Goal: Information Seeking & Learning: Check status

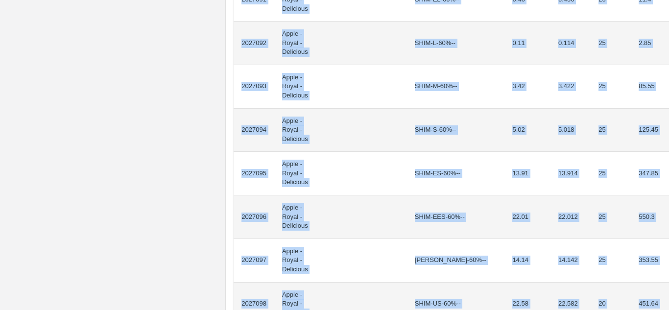
scroll to position [923, 0]
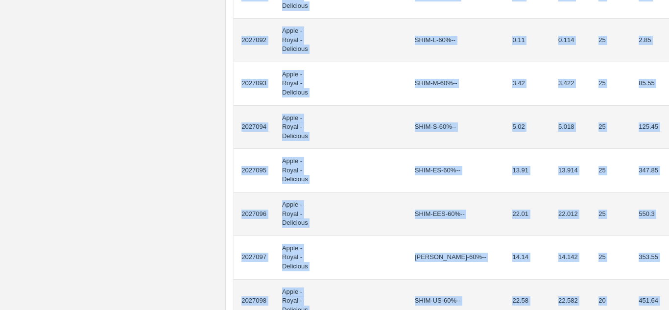
drag, startPoint x: 241, startPoint y: 175, endPoint x: 651, endPoint y: 116, distance: 414.4
copy tbody "2027074 Apple - Royal - Delicious SHIM-EEL-80%++ 0.34 0.342 20 6.84 2027075 App…"
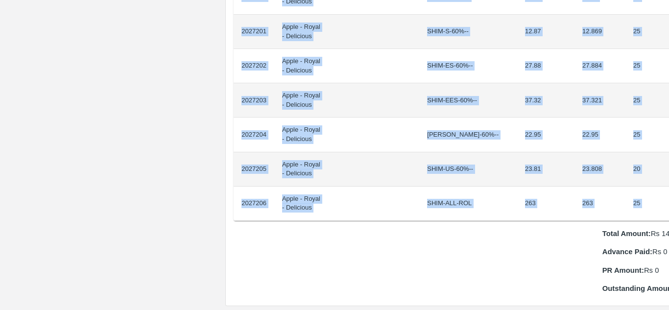
scroll to position [832, 21]
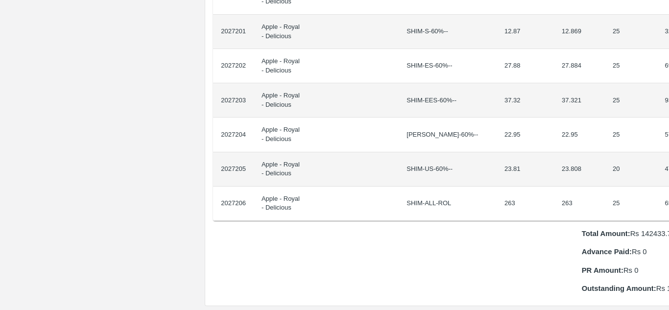
drag, startPoint x: 241, startPoint y: 162, endPoint x: 668, endPoint y: 191, distance: 427.7
click at [668, 191] on div "Supply Chain Purchase Order - 175845 Payment Requests Edit View Logs View Trace…" at bounding box center [334, 155] width 669 height 310
copy thead "ID Product Brand/Marka SKU Expected Weight (Kgs) Actual Weight (Kgs) Agreed Val…"
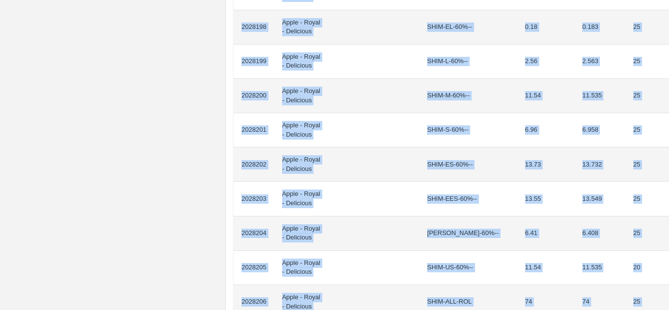
scroll to position [817, 0]
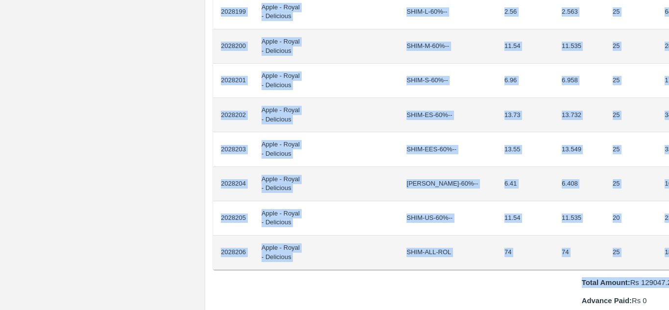
drag, startPoint x: 242, startPoint y: 163, endPoint x: 668, endPoint y: 266, distance: 438.4
click at [668, 266] on div "Supply Chain Purchase Order - 175898 Payment Requests Edit View Logs View Trace…" at bounding box center [334, 155] width 669 height 310
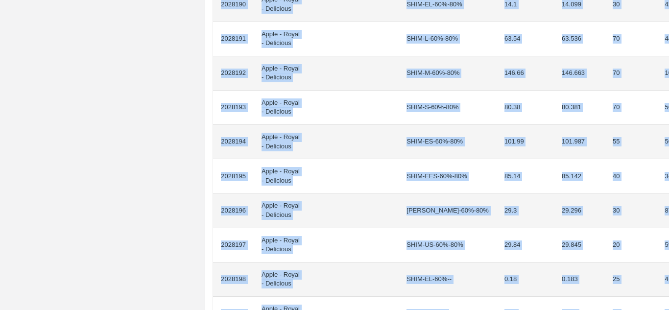
scroll to position [0, 21]
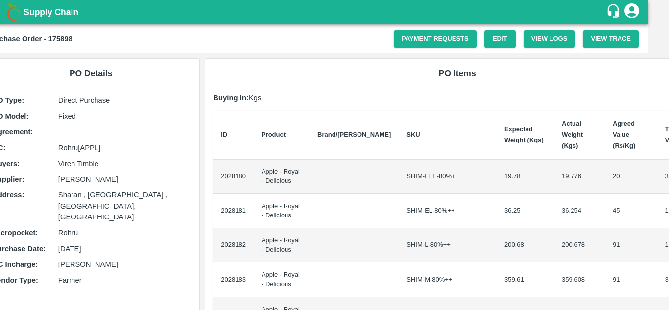
click at [236, 137] on th "ID" at bounding box center [233, 135] width 41 height 49
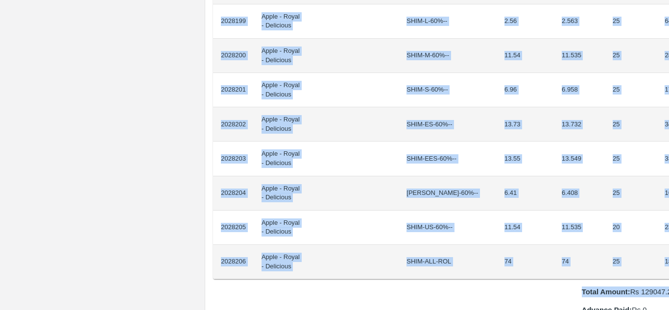
scroll to position [818, 21]
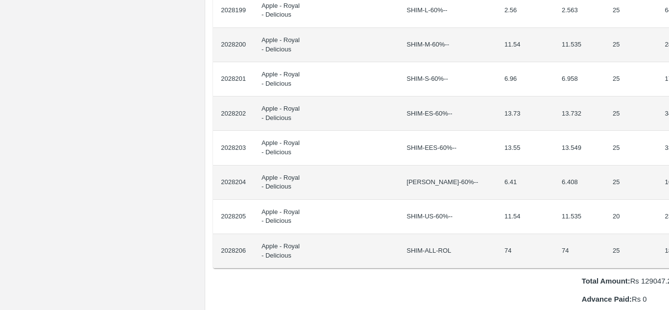
drag, startPoint x: 221, startPoint y: 166, endPoint x: 667, endPoint y: 241, distance: 452.1
click at [667, 241] on div "Supply Chain Purchase Order - 175898 Payment Requests Edit View Logs View Trace…" at bounding box center [334, 155] width 669 height 310
copy thead "ID Product Brand/[PERSON_NAME] Expected Weight (Kgs) Actual Weight (Kgs) Agreed…"
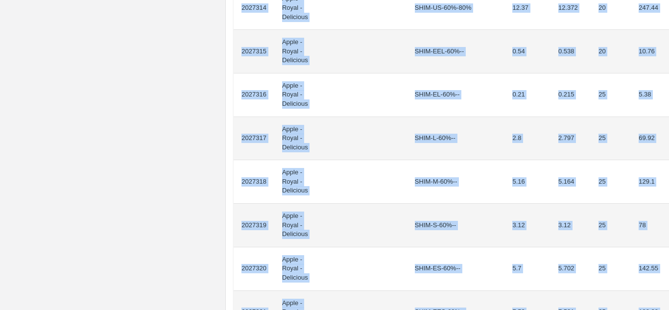
scroll to position [936, 0]
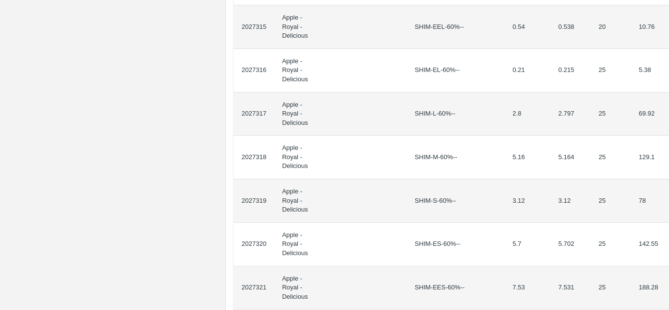
drag, startPoint x: 240, startPoint y: 176, endPoint x: 668, endPoint y: 173, distance: 427.8
click at [668, 173] on div "Supply Chain Purchase Order - 175850 Payment Requests Edit View Logs View Trace…" at bounding box center [334, 155] width 669 height 310
copy thead "ID Product Brand/Marka SKU Expected Weight (Kgs) Actual Weight (Kgs) Agreed Val…"
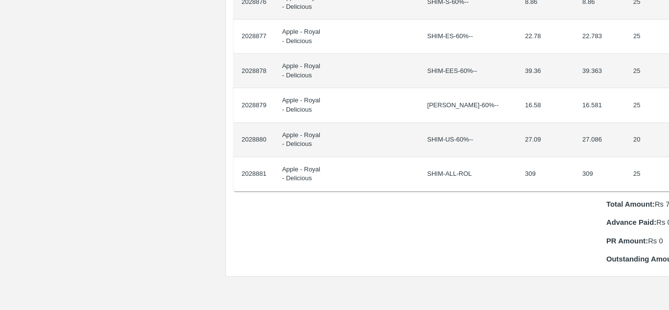
scroll to position [861, 21]
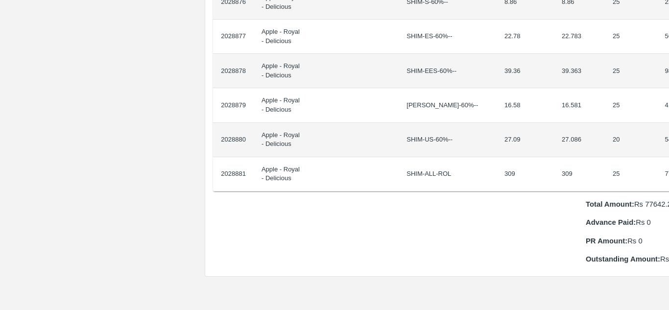
drag, startPoint x: 240, startPoint y: 164, endPoint x: 668, endPoint y: 163, distance: 427.7
click at [668, 163] on div "Supply Chain Purchase Order - 175922 Payment Requests Edit View Logs View Trace…" at bounding box center [334, 155] width 669 height 310
copy thead "ID Product Brand/[PERSON_NAME] Expected Weight (Kgs) Actual Weight (Kgs) Agreed…"
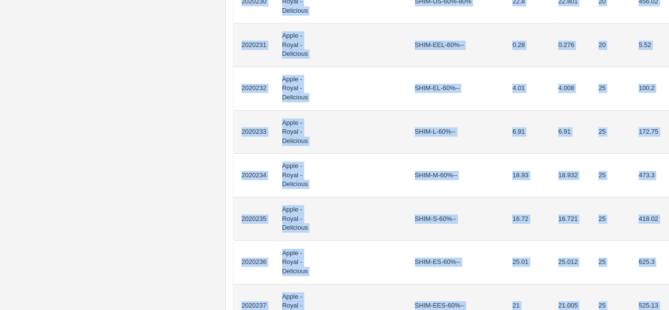
scroll to position [943, 0]
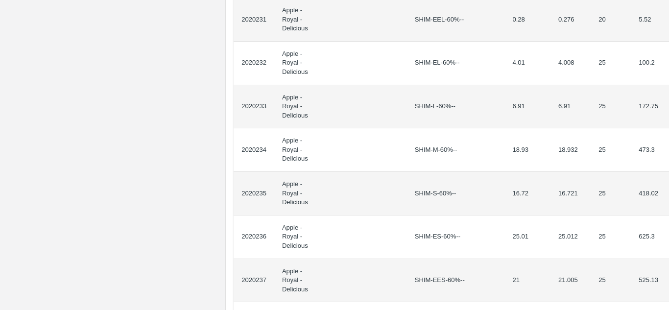
drag, startPoint x: 240, startPoint y: 174, endPoint x: 658, endPoint y: 162, distance: 418.6
copy thead "ID Product Brand/[PERSON_NAME] Expected Weight (Kgs) Actual Weight (Kgs) Agreed…"
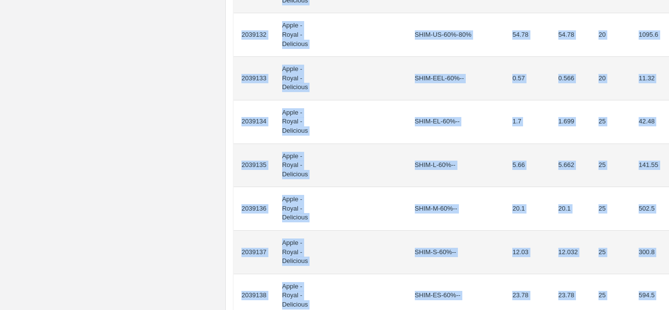
scroll to position [926, 0]
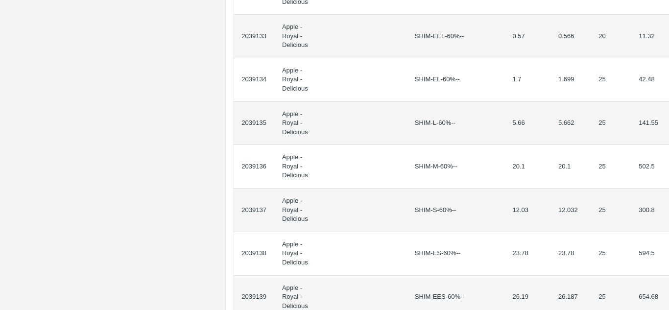
drag, startPoint x: 241, startPoint y: 173, endPoint x: 668, endPoint y: 172, distance: 426.8
click at [668, 172] on div "Supply Chain Purchase Order - 176338 Payment Requests Edit View Logs View Trace…" at bounding box center [334, 155] width 669 height 310
copy thead "ID Product Brand/[PERSON_NAME] Expected Weight (Kgs) Actual Weight (Kgs) Agreed…"
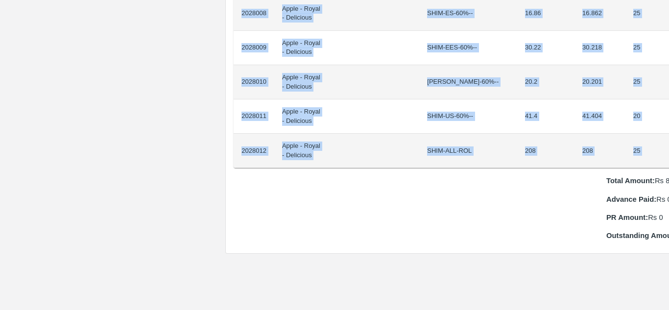
scroll to position [781, 21]
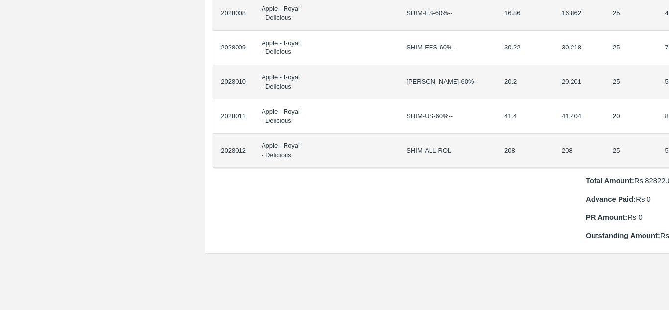
drag, startPoint x: 239, startPoint y: 163, endPoint x: 668, endPoint y: 142, distance: 429.8
click at [668, 142] on div "Supply Chain Purchase Order - 175892 Payment Requests Edit View Logs View Trace…" at bounding box center [334, 155] width 669 height 310
copy thead "ID Product Brand/[PERSON_NAME] Expected Weight (Kgs) Actual Weight (Kgs) Agreed…"
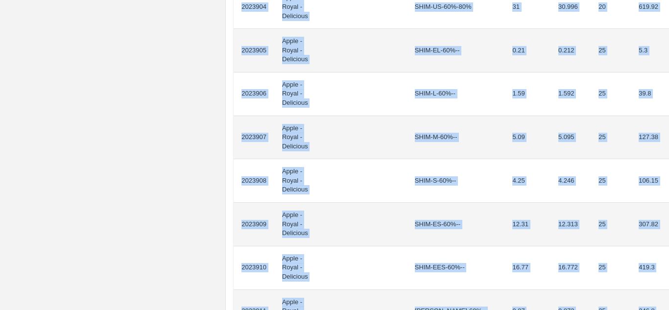
scroll to position [923, 0]
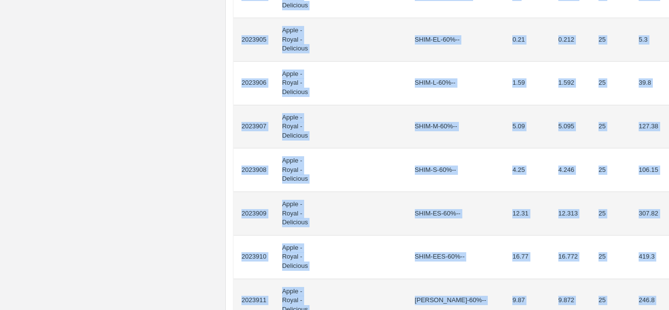
drag, startPoint x: 241, startPoint y: 172, endPoint x: 655, endPoint y: 150, distance: 415.1
copy tbody "2023887 Apple - Royal - Delicious SHIM-EEL-80%++ 2.12 2.124 20 42.48 2023888 Ap…"
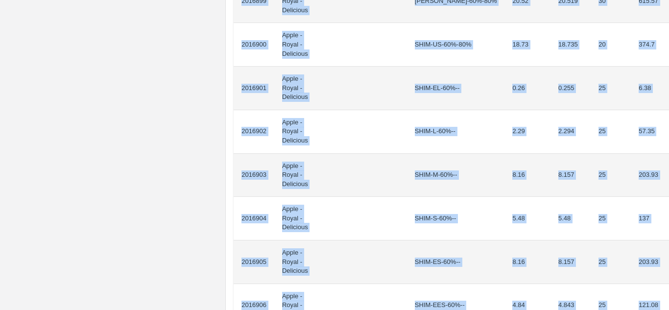
scroll to position [880, 0]
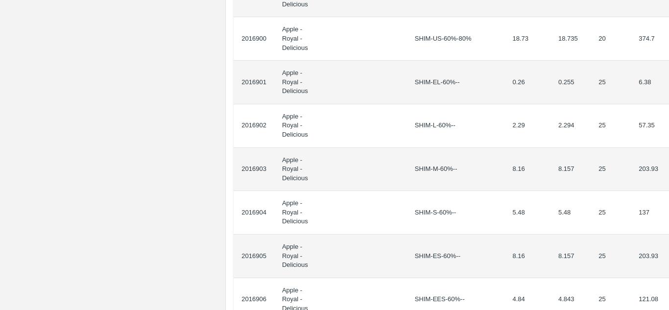
drag, startPoint x: 240, startPoint y: 174, endPoint x: 658, endPoint y: 194, distance: 418.9
copy thead "ID Product Brand/[PERSON_NAME] Expected Weight (Kgs) Actual Weight (Kgs) Agreed…"
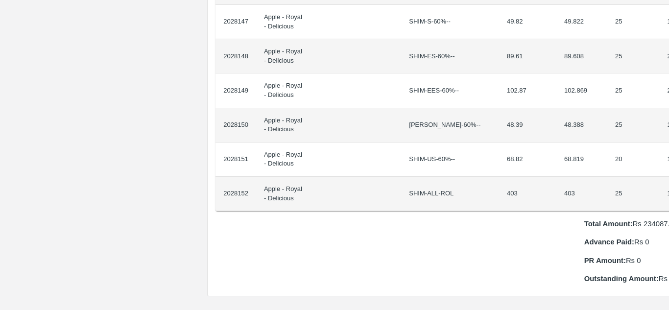
scroll to position [876, 21]
drag, startPoint x: 241, startPoint y: 163, endPoint x: 668, endPoint y: 185, distance: 427.3
click at [668, 185] on div "Supply Chain Purchase Order - 175897 Payment Requests Edit View Logs View Trace…" at bounding box center [334, 155] width 669 height 310
copy thead "ID Product Brand/[PERSON_NAME] Expected Weight (Kgs) Actual Weight (Kgs) Agreed…"
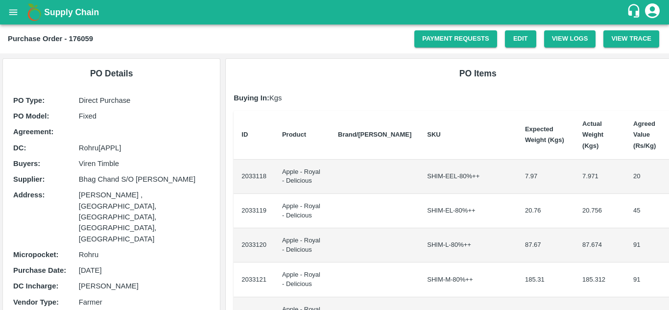
click at [241, 165] on td "2033118" at bounding box center [253, 177] width 41 height 34
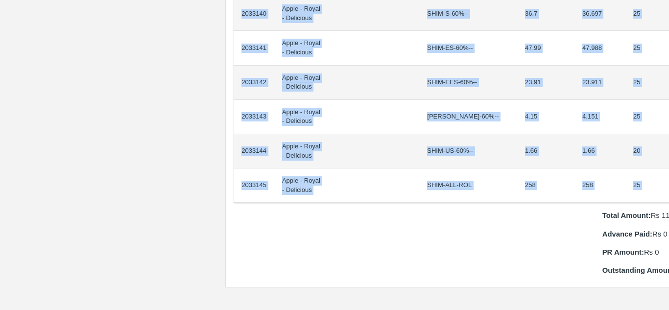
scroll to position [918, 21]
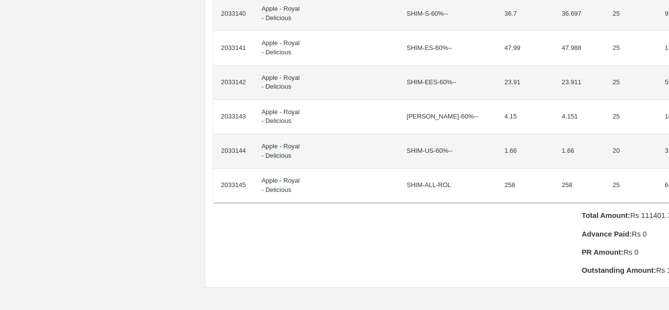
drag, startPoint x: 241, startPoint y: 165, endPoint x: 668, endPoint y: 167, distance: 426.8
click at [668, 167] on div "Supply Chain Purchase Order - 176059 Payment Requests Edit View Logs View Trace…" at bounding box center [334, 155] width 669 height 310
copy thead "ID Product Brand/[PERSON_NAME] Expected Weight (Kgs) Actual Weight (Kgs) Agreed…"
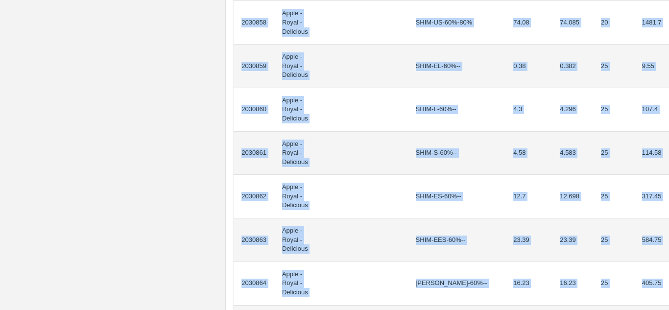
scroll to position [904, 0]
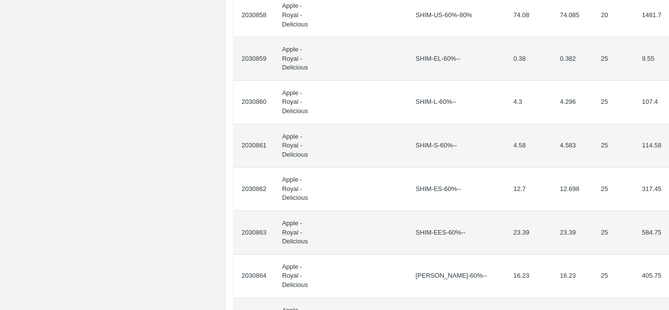
drag, startPoint x: 240, startPoint y: 176, endPoint x: 663, endPoint y: 132, distance: 425.2
copy thead "ID Product Brand/[PERSON_NAME] Expected Weight (Kgs) Actual Weight (Kgs) Agreed…"
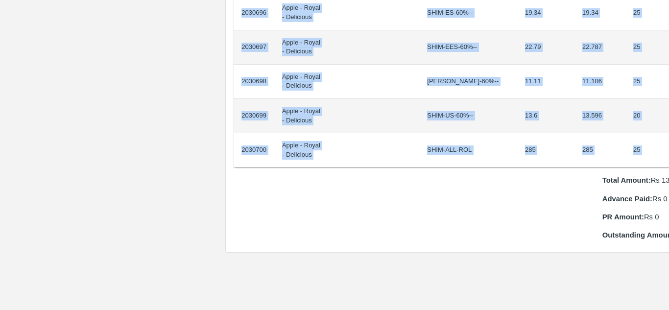
scroll to position [953, 21]
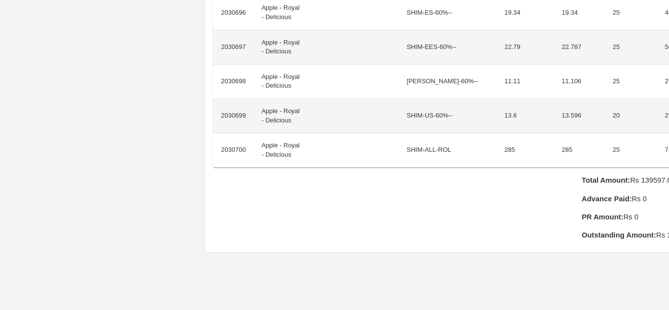
drag, startPoint x: 241, startPoint y: 164, endPoint x: 668, endPoint y: 126, distance: 428.9
click at [668, 126] on div "Supply Chain Purchase Order - 175991 Payment Requests Edit View Logs View Trace…" at bounding box center [334, 155] width 669 height 310
copy thead "ID Product Brand/[PERSON_NAME] Expected Weight (Kgs) Actual Weight (Kgs) Agreed…"
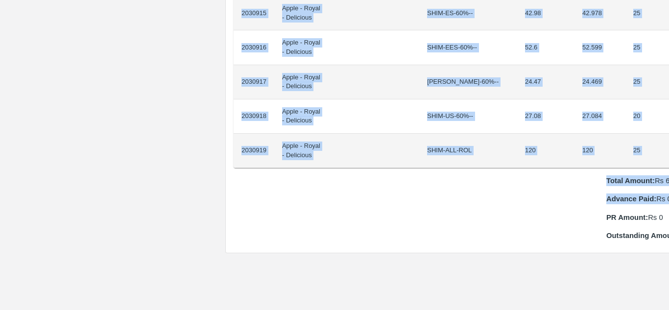
scroll to position [919, 20]
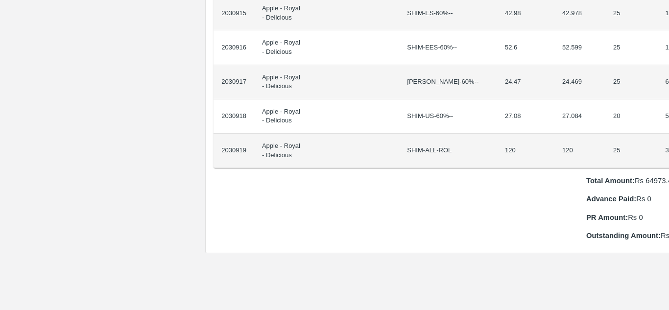
drag, startPoint x: 240, startPoint y: 163, endPoint x: 666, endPoint y: 134, distance: 426.8
copy thead "ID Product Brand/[PERSON_NAME] Expected Weight (Kgs) Actual Weight (Kgs) Agreed…"
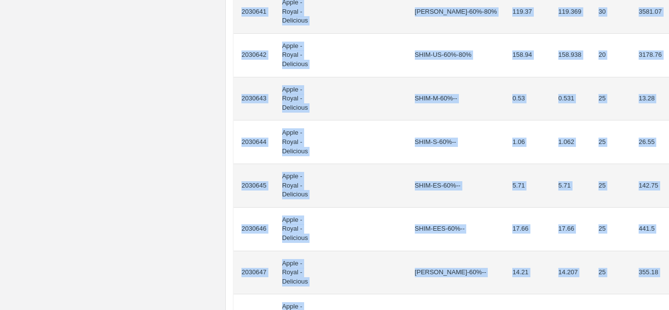
scroll to position [839, 0]
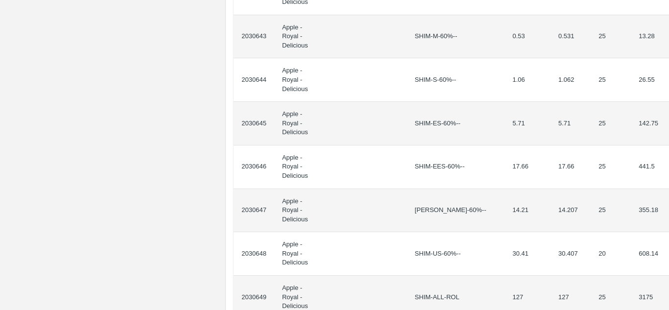
drag, startPoint x: 241, startPoint y: 175, endPoint x: 668, endPoint y: 88, distance: 435.5
click at [668, 88] on div "Supply Chain Purchase Order - 175990 Payment Requests Edit View Logs View Trace…" at bounding box center [334, 155] width 669 height 310
copy thead "ID Product Brand/[PERSON_NAME] Expected Weight (Kgs) Actual Weight (Kgs) Agreed…"
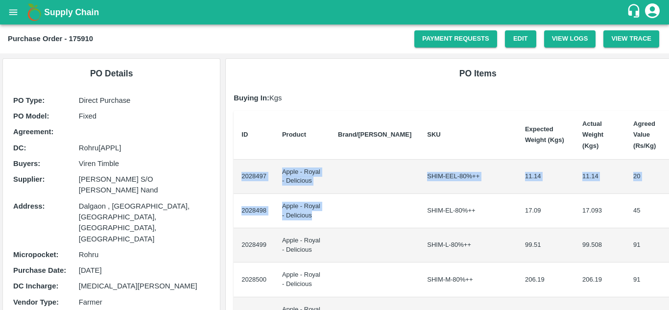
drag, startPoint x: 240, startPoint y: 164, endPoint x: 355, endPoint y: 196, distance: 119.0
click at [235, 161] on td "2028497" at bounding box center [253, 177] width 41 height 34
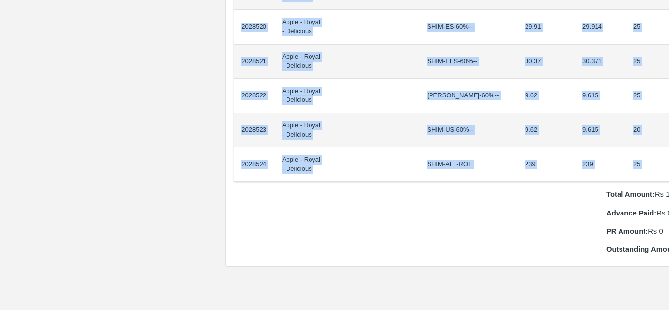
scroll to position [939, 21]
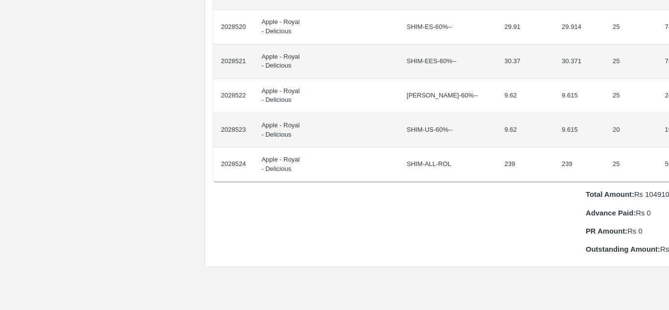
drag, startPoint x: 235, startPoint y: 161, endPoint x: 668, endPoint y: 142, distance: 433.0
click at [668, 142] on div "Supply Chain Purchase Order - 175910 Payment Requests Edit View Logs View Trace…" at bounding box center [334, 155] width 669 height 310
copy thead "ID Product Brand/[PERSON_NAME] Expected Weight (Kgs) Actual Weight (Kgs) Agreed…"
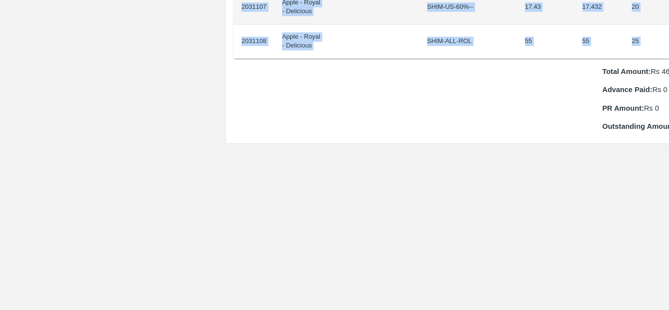
scroll to position [994, 17]
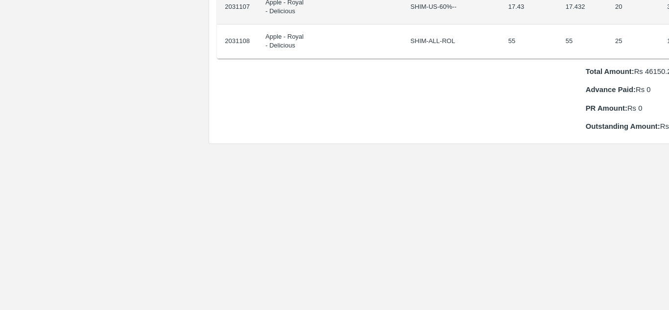
drag, startPoint x: 240, startPoint y: 164, endPoint x: 668, endPoint y: 32, distance: 447.8
click at [668, 32] on div "Supply Chain Purchase Order - 176003 Payment Requests Edit View Logs View Trace…" at bounding box center [334, 155] width 669 height 310
copy thead "ID Product Brand/[PERSON_NAME] Expected Weight (Kgs) Actual Weight (Kgs) Agreed…"
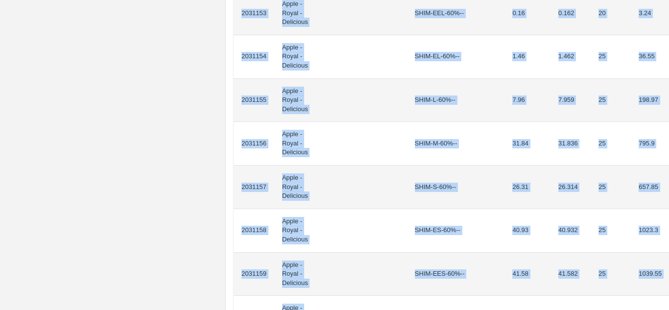
scroll to position [970, 0]
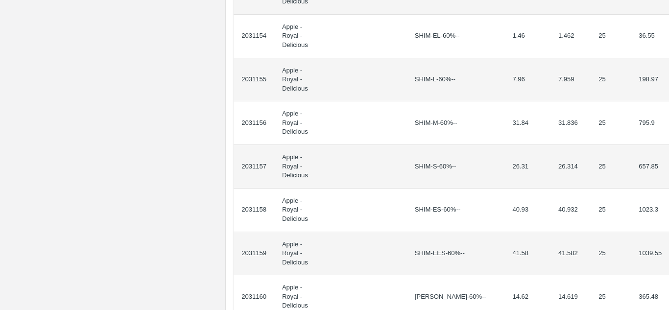
drag, startPoint x: 240, startPoint y: 176, endPoint x: 659, endPoint y: 143, distance: 419.7
copy thead "ID Product Brand/[PERSON_NAME] Expected Weight (Kgs) Actual Weight (Kgs) Agreed…"
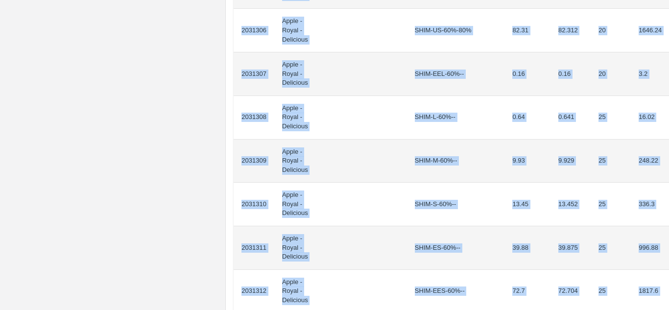
scroll to position [916, 0]
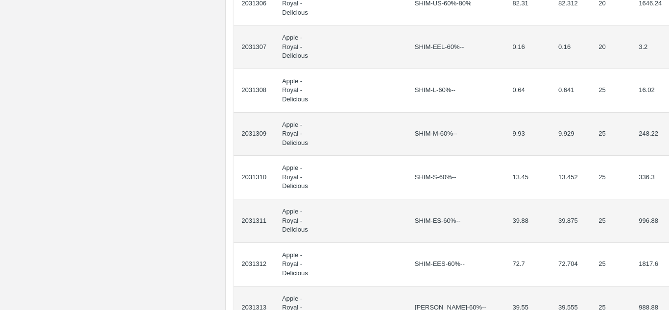
drag, startPoint x: 241, startPoint y: 174, endPoint x: 665, endPoint y: 153, distance: 423.9
copy thead "ID Product Brand/Marka SKU Expected Weight (Kgs) Actual Weight (Kgs) Agreed Val…"
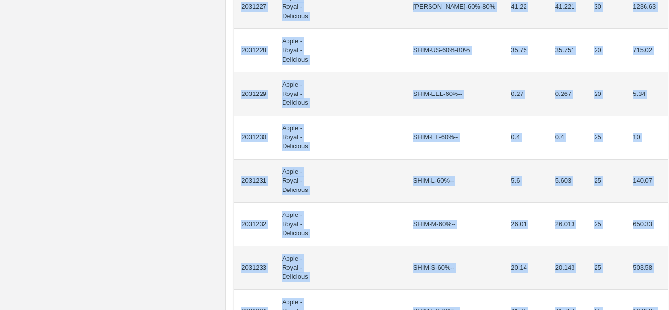
scroll to position [886, 0]
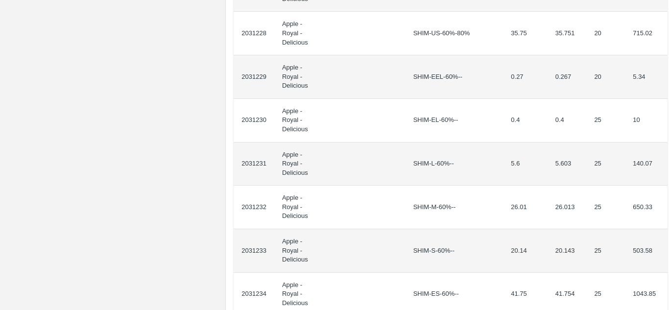
drag, startPoint x: 240, startPoint y: 178, endPoint x: 668, endPoint y: 206, distance: 428.7
click at [668, 206] on div "Supply Chain Purchase Order - 176006 Payment Requests Edit View Logs View Trace…" at bounding box center [334, 155] width 669 height 310
copy thead "ID Product Brand/[PERSON_NAME] Expected Weight (Kgs) Actual Weight (Kgs) Agreed…"
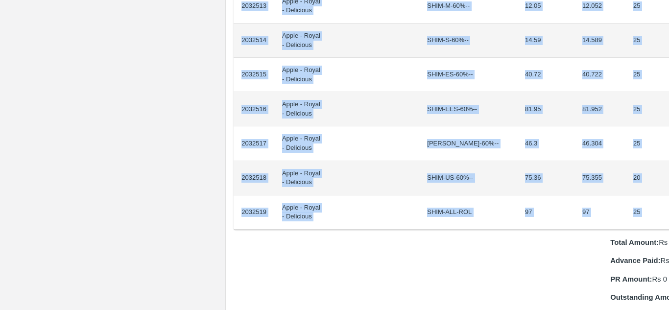
scroll to position [823, 21]
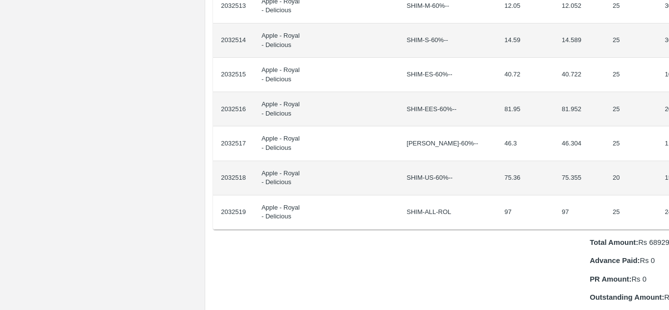
drag, startPoint x: 241, startPoint y: 164, endPoint x: 668, endPoint y: 206, distance: 429.3
click at [668, 206] on div "Supply Chain Purchase Order - 176046 Payment Requests Edit View Logs View Trace…" at bounding box center [334, 155] width 669 height 310
copy thead "ID Product Brand/[PERSON_NAME] Expected Weight (Kgs) Actual Weight (Kgs) Agreed…"
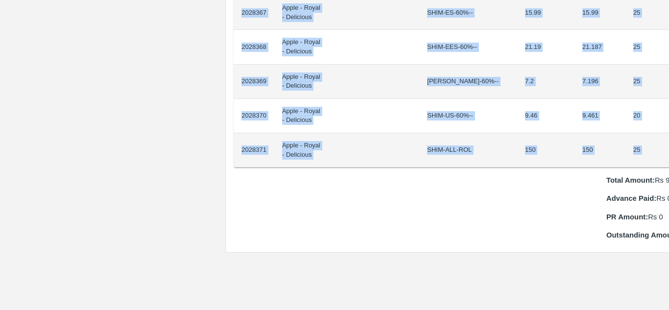
scroll to position [919, 21]
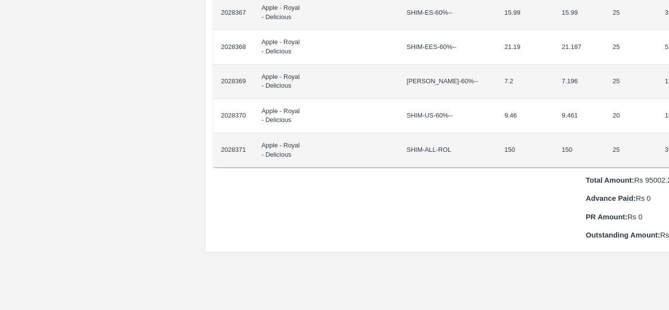
drag, startPoint x: 239, startPoint y: 161, endPoint x: 668, endPoint y: 146, distance: 429.0
click at [668, 146] on div "Supply Chain Purchase Order - 175905 Payment Requests Edit View Logs View Trace…" at bounding box center [334, 155] width 669 height 310
copy thead "ID Product Brand/Marka SKU Expected Weight (Kgs) Actual Weight (Kgs) Agreed Val…"
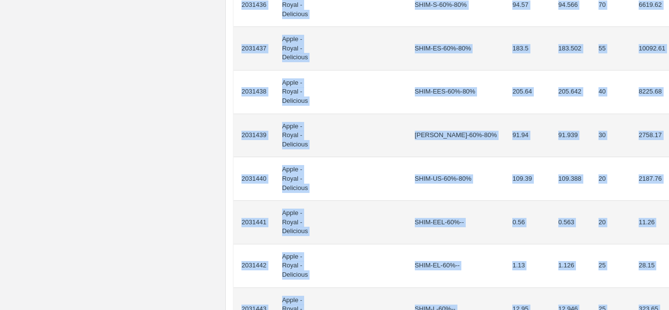
scroll to position [878, 0]
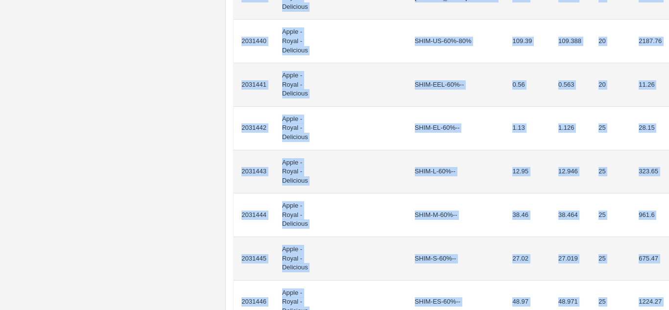
drag, startPoint x: 240, startPoint y: 177, endPoint x: 652, endPoint y: 219, distance: 414.8
copy tbody "2031423 Apple - Royal - Delicious SHIM-EEL-80%++ 5.44 5.442 20 108.84 2031424 A…"
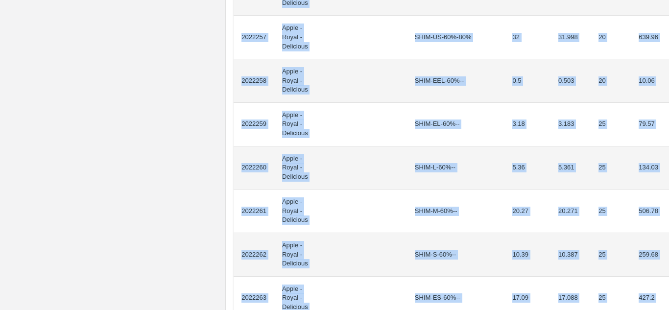
scroll to position [954, 0]
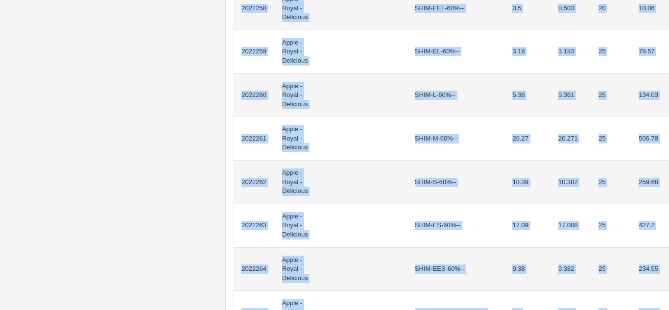
drag, startPoint x: 240, startPoint y: 172, endPoint x: 560, endPoint y: 256, distance: 330.8
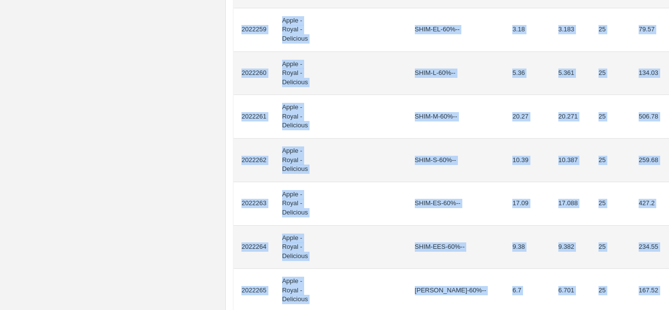
scroll to position [980, 0]
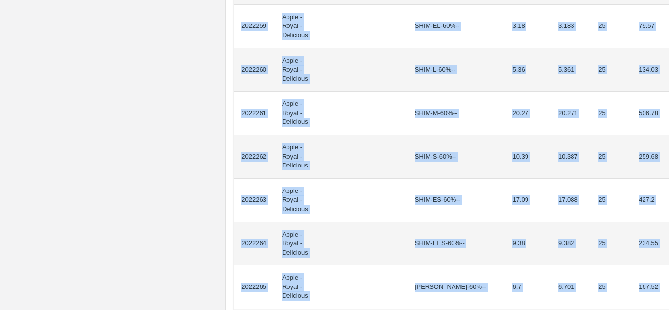
drag, startPoint x: 240, startPoint y: 117, endPoint x: 656, endPoint y: 122, distance: 416.0
copy tbody "2022240 Apple - Royal - Delicious SHIM-EEL-80%++ 5.36 5.361 20 107.22 2022241 A…"
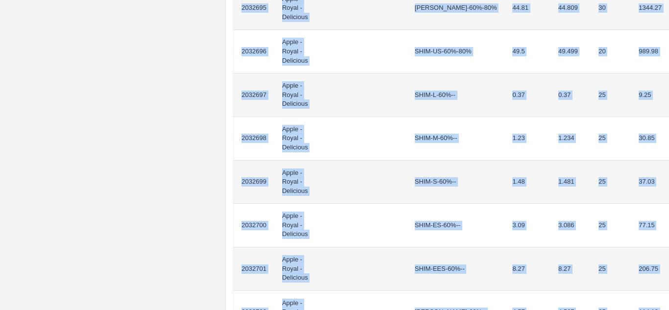
scroll to position [870, 0]
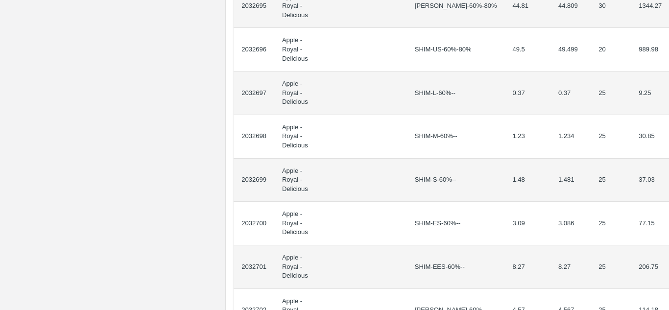
drag, startPoint x: 240, startPoint y: 174, endPoint x: 668, endPoint y: 156, distance: 428.1
click at [668, 156] on div "Supply Chain Purchase Order - 176051 Payment Requests Edit View Logs View Trace…" at bounding box center [334, 155] width 669 height 310
copy thead "ID Product Brand/[PERSON_NAME] Expected Weight (Kgs) Actual Weight (Kgs) Agreed…"
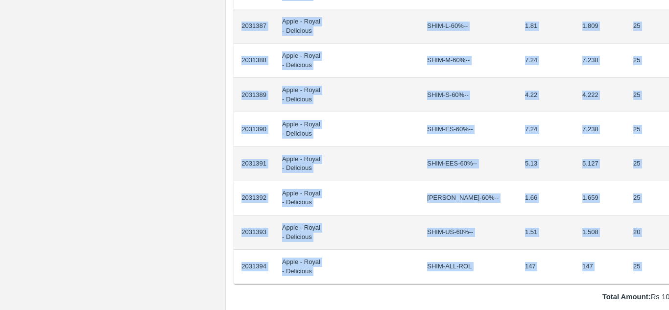
scroll to position [837, 21]
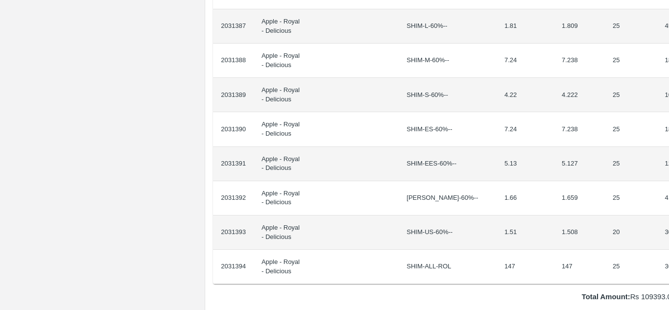
drag, startPoint x: 240, startPoint y: 164, endPoint x: 668, endPoint y: 252, distance: 437.0
click at [668, 252] on div "Supply Chain Purchase Order - 176010 Payment Requests Edit View Logs View Trace…" at bounding box center [334, 155] width 669 height 310
copy thead "ID Product Brand/[PERSON_NAME] Expected Weight (Kgs) Actual Weight (Kgs) Agreed…"
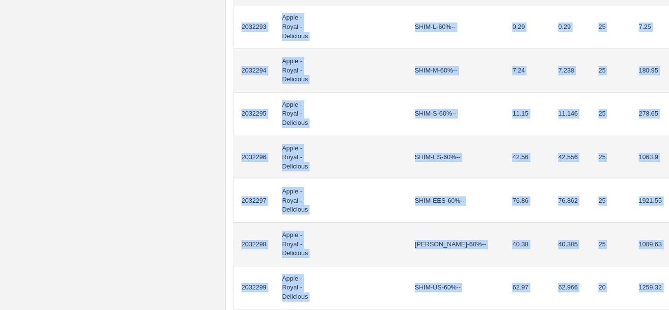
scroll to position [896, 0]
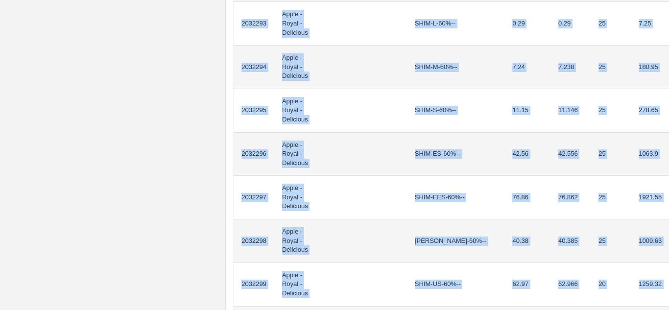
drag, startPoint x: 240, startPoint y: 173, endPoint x: 648, endPoint y: 116, distance: 412.6
copy tbody "2032276 Apple - Royal - Delicious SHIM-EEL-80%++ 0.29 0.289 20 5.78 2032277 App…"
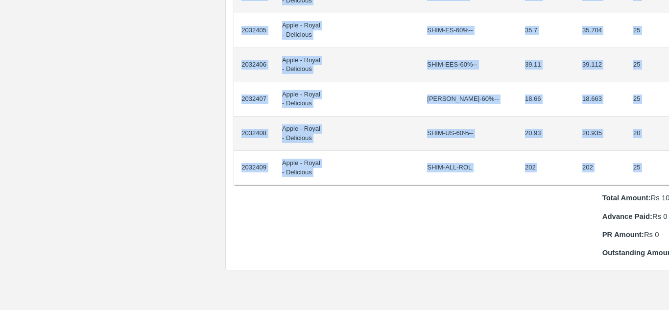
scroll to position [936, 21]
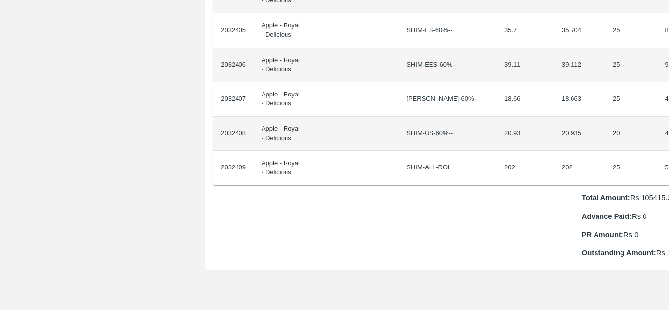
drag, startPoint x: 241, startPoint y: 166, endPoint x: 668, endPoint y: 162, distance: 427.3
click at [668, 162] on div "Supply Chain Purchase Order - 176044 Payment Requests Edit View Logs View Trace…" at bounding box center [334, 155] width 669 height 310
copy thead "ID Product Brand/Marka SKU Expected Weight (Kgs) Actual Weight (Kgs) Agreed Val…"
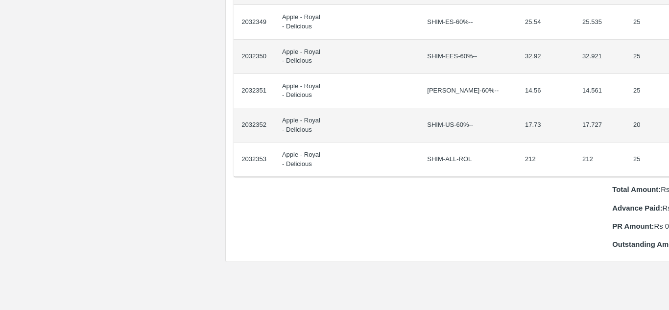
scroll to position [944, 21]
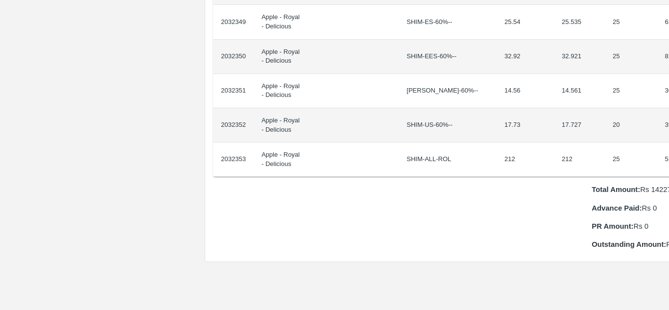
drag, startPoint x: 240, startPoint y: 164, endPoint x: 668, endPoint y: 146, distance: 428.1
click at [668, 146] on div "Supply Chain Purchase Order - 176043 Payment Requests Edit View Logs View Trace…" at bounding box center [334, 155] width 669 height 310
copy thead "ID Product Brand/[PERSON_NAME] Expected Weight (Kgs) Actual Weight (Kgs) Agreed…"
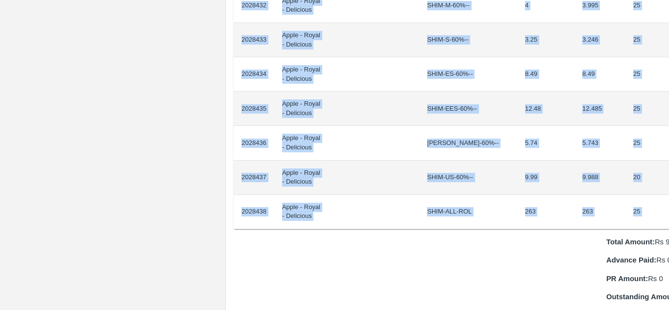
scroll to position [823, 20]
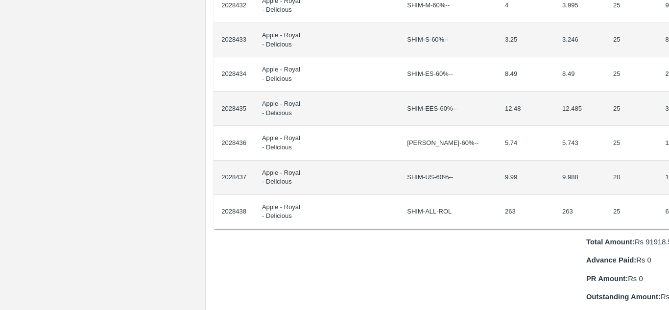
drag, startPoint x: 240, startPoint y: 164, endPoint x: 668, endPoint y: 202, distance: 429.9
click at [668, 202] on div "Supply Chain Purchase Order - 175907 Payment Requests Edit View Logs View Trace…" at bounding box center [334, 155] width 669 height 310
copy thead "ID Product Brand/Marka SKU Expected Weight (Kgs) Actual Weight (Kgs) Agreed Val…"
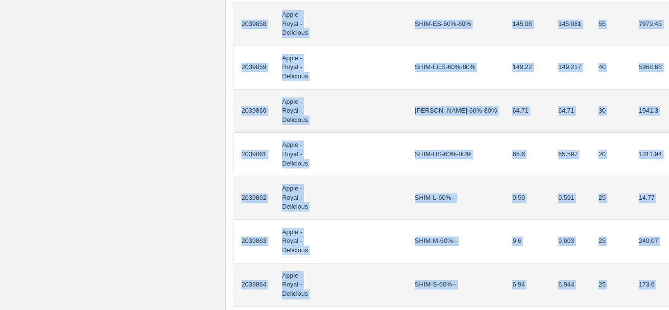
scroll to position [785, 0]
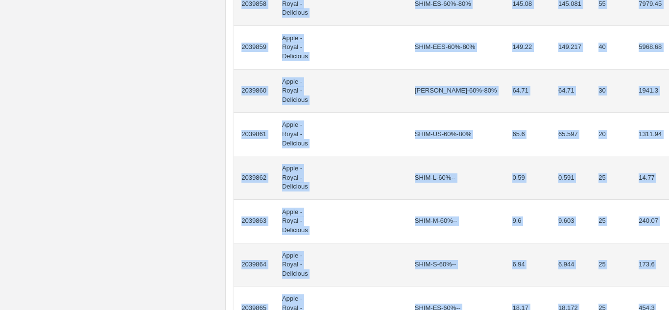
drag, startPoint x: 240, startPoint y: 175, endPoint x: 652, endPoint y: 243, distance: 417.1
copy tbody "2039844 Apple - Royal - Delicious SHIM-EEL-80%++ 2.36 2.364 20 47.28 2039845 Ap…"
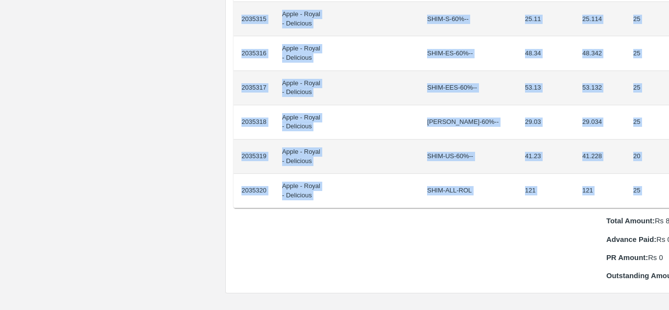
scroll to position [913, 20]
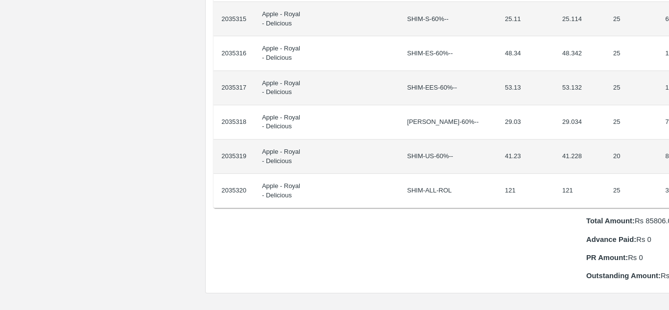
drag, startPoint x: 240, startPoint y: 164, endPoint x: 668, endPoint y: 178, distance: 428.0
click at [668, 178] on div "Supply Chain Purchase Order - 176152 Payment Requests Edit View Logs View Trace…" at bounding box center [334, 155] width 669 height 310
copy thead "ID Product Brand/Marka SKU Expected Weight (Kgs) Actual Weight (Kgs) Agreed Val…"
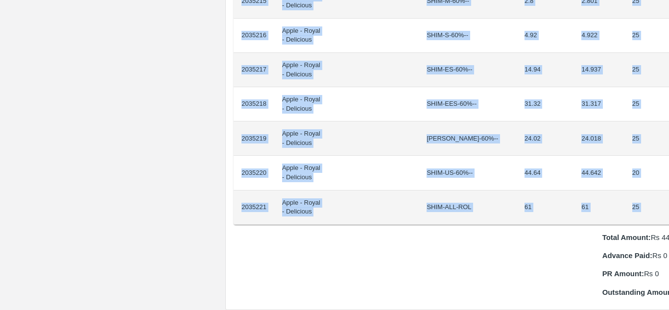
scroll to position [793, 17]
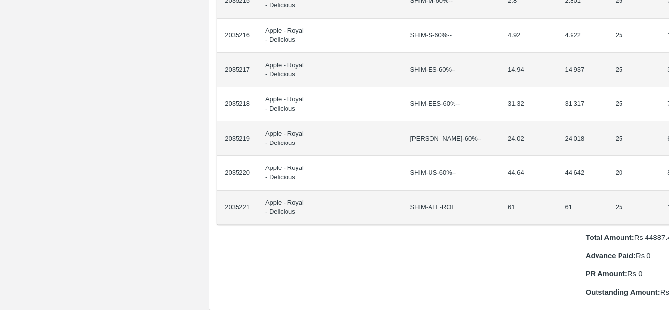
drag, startPoint x: 240, startPoint y: 164, endPoint x: 668, endPoint y: 196, distance: 428.9
click at [668, 196] on div "Supply Chain Purchase Order - 176147 Payment Requests Edit View Logs View Trace…" at bounding box center [334, 155] width 669 height 310
copy thead "ID Product Brand/[PERSON_NAME] Expected Weight (Kgs) Actual Weight (Kgs) Agreed…"
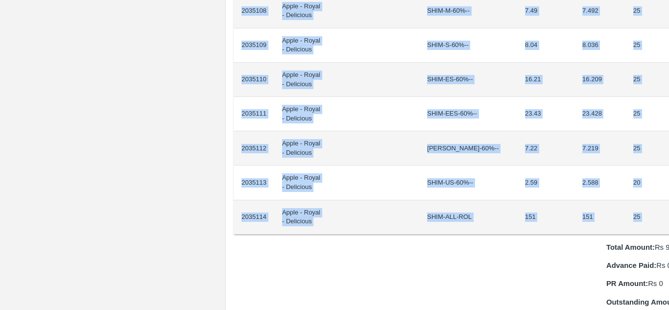
scroll to position [784, 21]
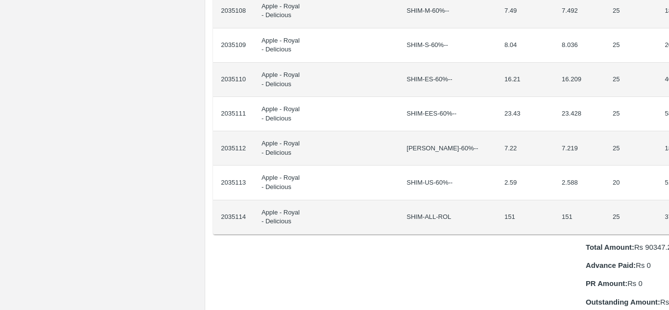
drag, startPoint x: 238, startPoint y: 162, endPoint x: 668, endPoint y: 213, distance: 432.6
click at [668, 213] on div "Supply Chain Purchase Order - 176144 Payment Requests Edit View Logs View Trace…" at bounding box center [334, 155] width 669 height 310
copy thead "ID Product Brand/[PERSON_NAME] Expected Weight (Kgs) Actual Weight (Kgs) Agreed…"
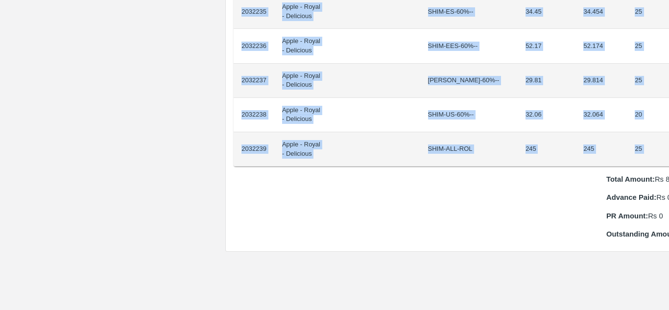
scroll to position [920, 20]
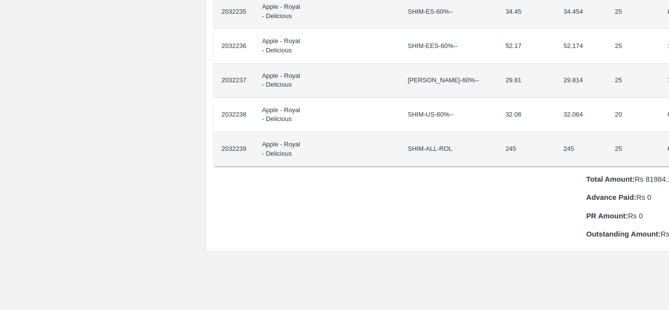
drag, startPoint x: 240, startPoint y: 163, endPoint x: 668, endPoint y: 141, distance: 428.3
click at [668, 141] on div "Supply Chain Purchase Order - 176041 Payment Requests Edit View Logs View Trace…" at bounding box center [334, 155] width 669 height 310
copy thead "ID Product Brand/[PERSON_NAME] Expected Weight (Kgs) Actual Weight (Kgs) Agreed…"
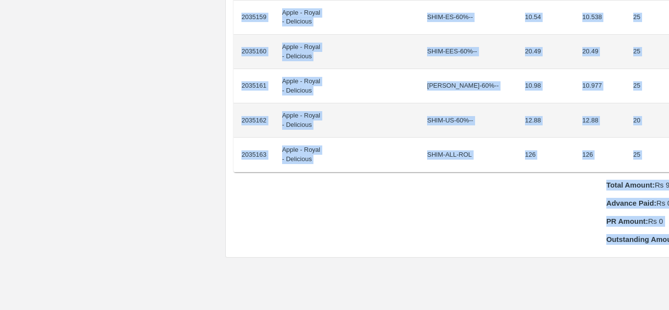
scroll to position [817, 0]
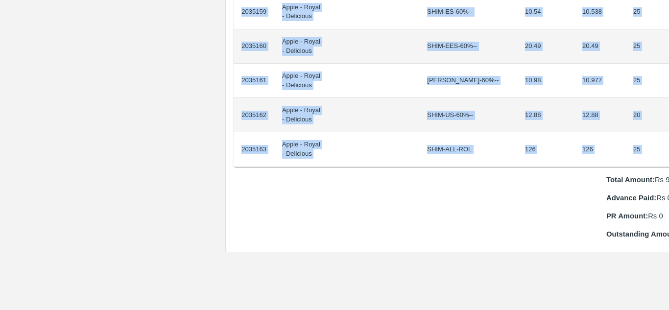
drag, startPoint x: 241, startPoint y: 166, endPoint x: 657, endPoint y: 138, distance: 417.5
copy tbody "2035140 Apple - Royal - Delicious SHIM-EEL-80%++ 0.29 0.292 20 5.84 2035141 App…"
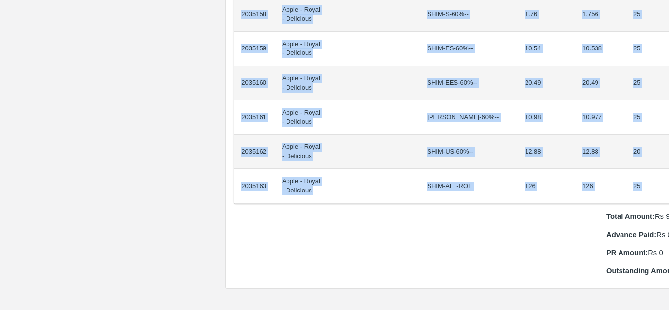
scroll to position [780, 21]
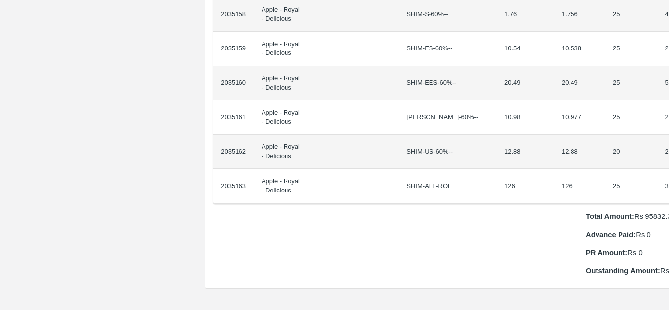
drag, startPoint x: 241, startPoint y: 162, endPoint x: 668, endPoint y: 179, distance: 427.6
click at [668, 179] on div "Supply Chain Purchase Order - 176145 Payment Requests Edit View Logs View Trace…" at bounding box center [334, 155] width 669 height 310
copy thead "ID Product Brand/[PERSON_NAME] Expected Weight (Kgs) Actual Weight (Kgs) Agreed…"
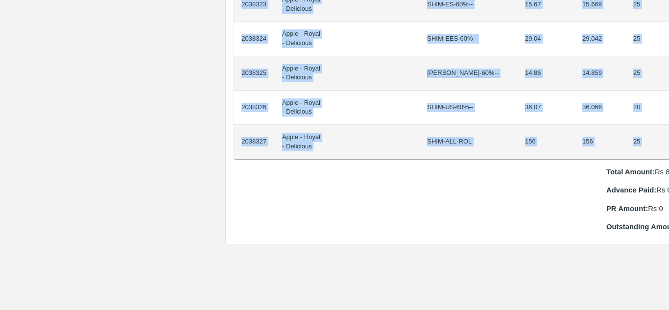
scroll to position [927, 21]
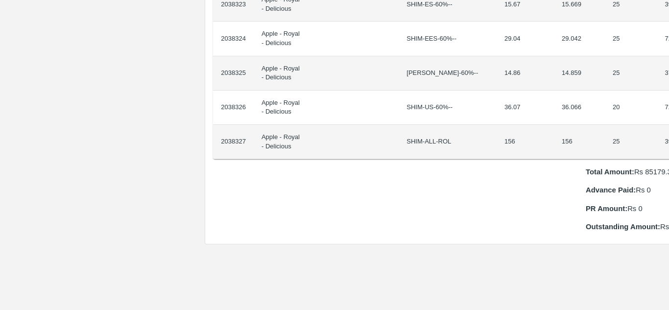
drag, startPoint x: 240, startPoint y: 164, endPoint x: 662, endPoint y: 134, distance: 423.0
copy thead "ID Product Brand/[PERSON_NAME] Expected Weight (Kgs) Actual Weight (Kgs) Agreed…"
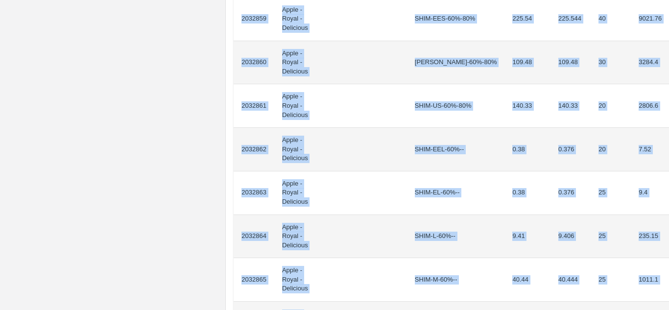
scroll to position [840, 0]
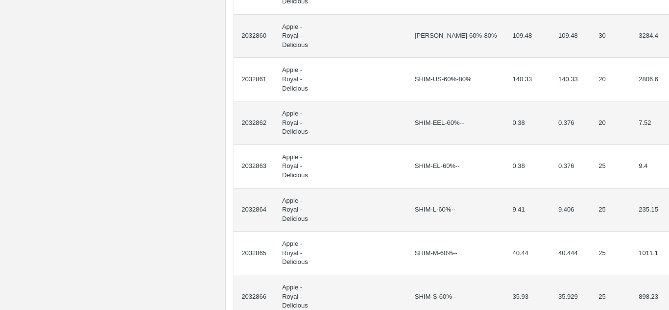
drag, startPoint x: 239, startPoint y: 174, endPoint x: 660, endPoint y: 256, distance: 428.4
copy thead "ID Product Brand/[PERSON_NAME] Expected Weight (Kgs) Actual Weight (Kgs) Agreed…"
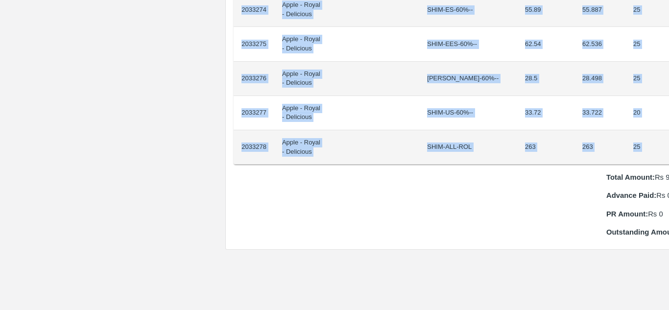
scroll to position [922, 21]
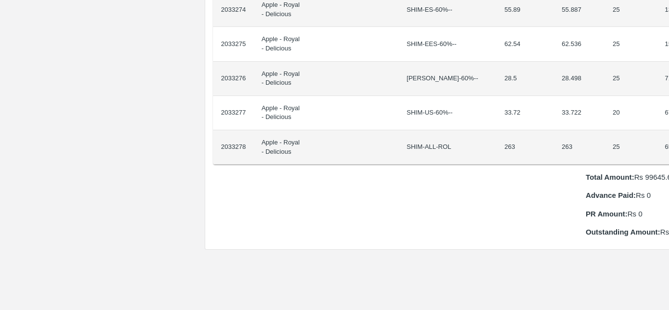
drag, startPoint x: 241, startPoint y: 165, endPoint x: 668, endPoint y: 133, distance: 428.4
click at [668, 133] on div "Supply Chain Purchase Order - 176064 Payment Requests Edit View Logs View Trace…" at bounding box center [334, 155] width 669 height 310
copy thead "ID Product Brand/[PERSON_NAME] Expected Weight (Kgs) Actual Weight (Kgs) Agreed…"
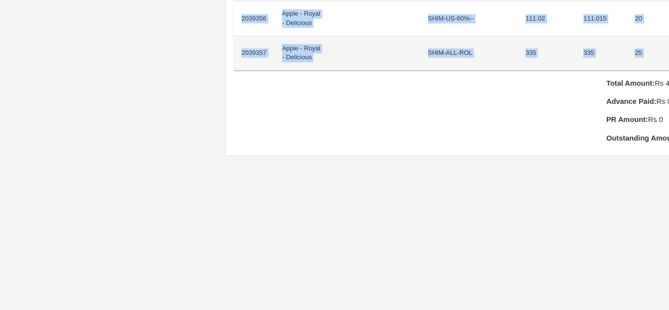
scroll to position [947, 21]
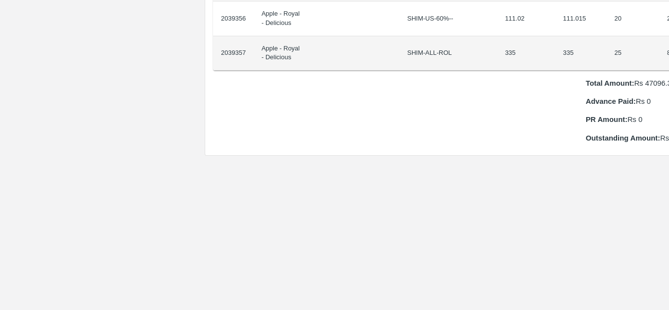
drag, startPoint x: 240, startPoint y: 165, endPoint x: 668, endPoint y: 46, distance: 443.8
click at [668, 46] on div "Supply Chain Purchase Order - 176343 Payment Requests Edit View Logs View Trace…" at bounding box center [334, 155] width 669 height 310
copy thead "ID Product Brand/[PERSON_NAME] Expected Weight (Kgs) Actual Weight (Kgs) Agreed…"
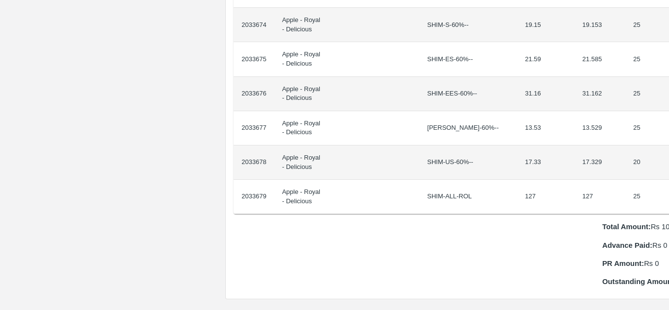
scroll to position [907, 21]
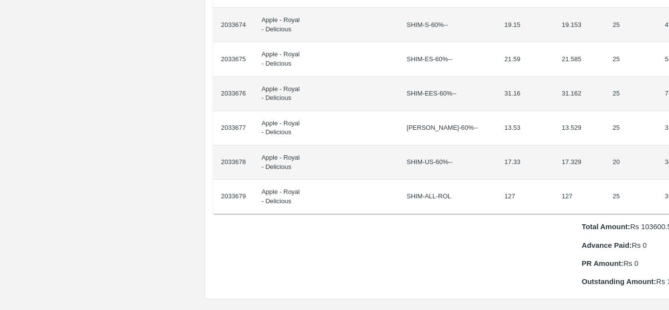
drag, startPoint x: 240, startPoint y: 164, endPoint x: 668, endPoint y: 185, distance: 428.2
click at [668, 185] on div "Supply Chain Purchase Order - 176075 Payment Requests Edit View Logs View Trace…" at bounding box center [334, 155] width 669 height 310
copy thead "ID Product Brand/[PERSON_NAME] Expected Weight (Kgs) Actual Weight (Kgs) Agreed…"
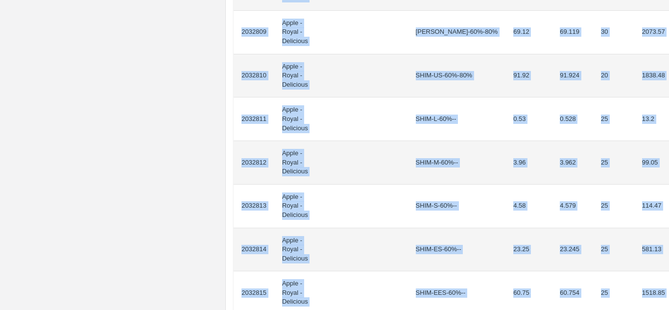
scroll to position [833, 0]
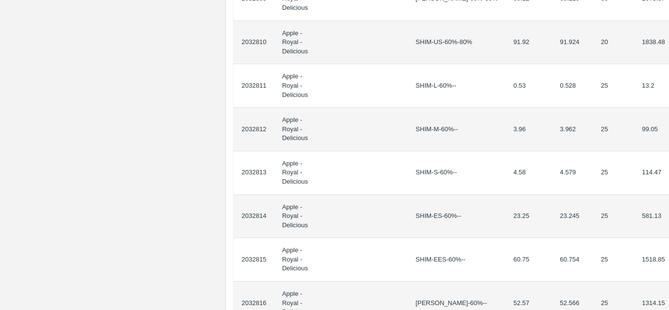
drag, startPoint x: 240, startPoint y: 174, endPoint x: 663, endPoint y: 168, distance: 423.4
copy thead "ID Product Brand/[PERSON_NAME] Expected Weight (Kgs) Actual Weight (Kgs) Agreed…"
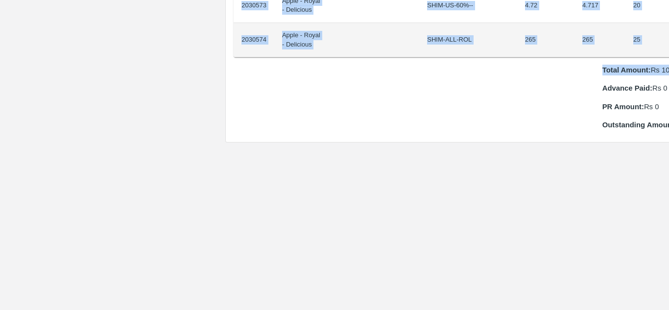
scroll to position [1029, 21]
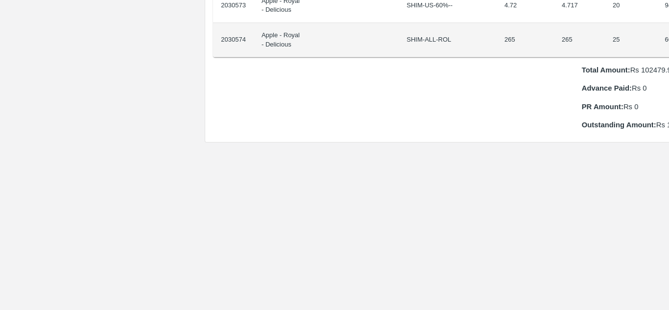
drag, startPoint x: 241, startPoint y: 165, endPoint x: 667, endPoint y: 23, distance: 448.7
click at [667, 23] on div "Supply Chain Purchase Order - 175987 Payment Requests Edit View Logs View Trace…" at bounding box center [334, 155] width 669 height 310
copy thead "ID Product Brand/[PERSON_NAME] Expected Weight (Kgs) Actual Weight (Kgs) Agreed…"
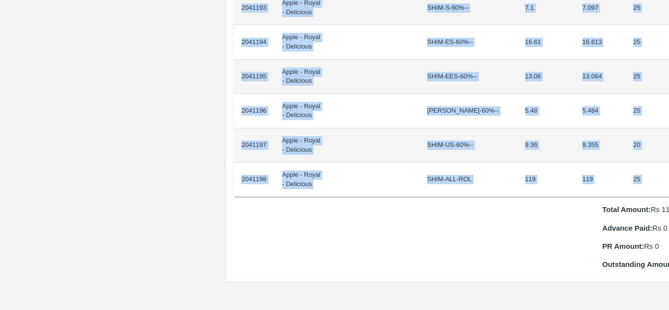
scroll to position [924, 21]
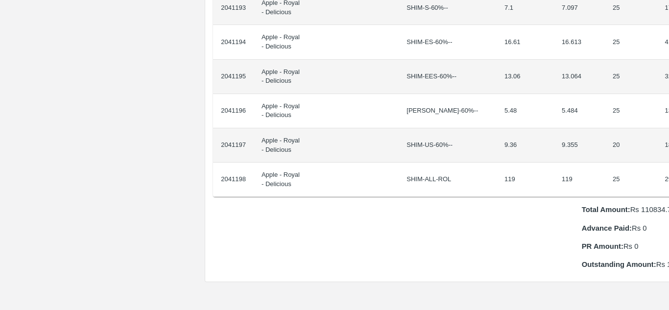
drag, startPoint x: 240, startPoint y: 167, endPoint x: 668, endPoint y: 165, distance: 427.7
click at [668, 165] on div "Supply Chain Purchase Order - 176433 Payment Requests Edit View Logs View Trace…" at bounding box center [334, 155] width 669 height 310
copy thead "ID Product Brand/[PERSON_NAME] Expected Weight (Kgs) Actual Weight (Kgs) Agreed…"
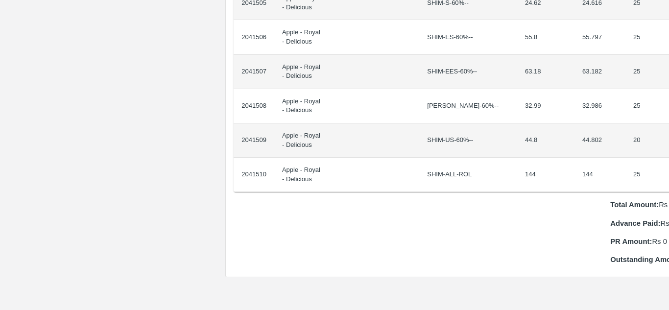
scroll to position [929, 21]
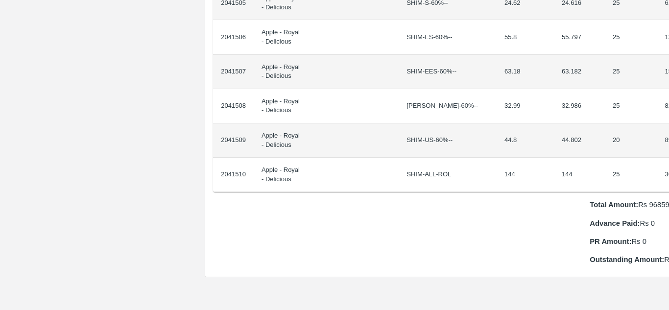
drag, startPoint x: 240, startPoint y: 163, endPoint x: 668, endPoint y: 151, distance: 427.9
click at [668, 151] on div "Supply Chain Purchase Order - 176442 Payment Requests Edit View Logs View Trace…" at bounding box center [334, 155] width 669 height 310
copy thead "ID Product Brand/[PERSON_NAME] Expected Weight (Kgs) Actual Weight (Kgs) Agreed…"
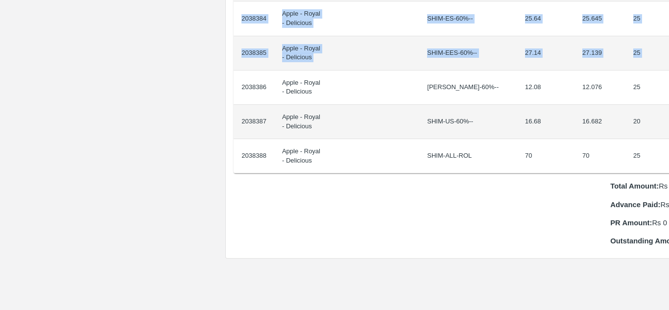
scroll to position [947, 21]
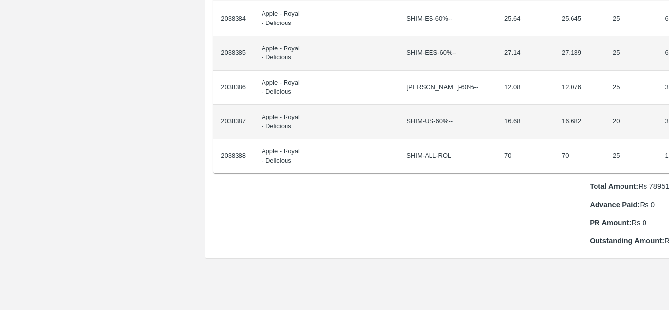
drag, startPoint x: 240, startPoint y: 162, endPoint x: 668, endPoint y: 130, distance: 429.0
click at [668, 130] on div "Supply Chain Purchase Order - 176312 Payment Requests Edit View Logs View Trace…" at bounding box center [334, 155] width 669 height 310
copy thead "ID Product Brand/[PERSON_NAME] Expected Weight (Kgs) Actual Weight (Kgs) Agreed…"
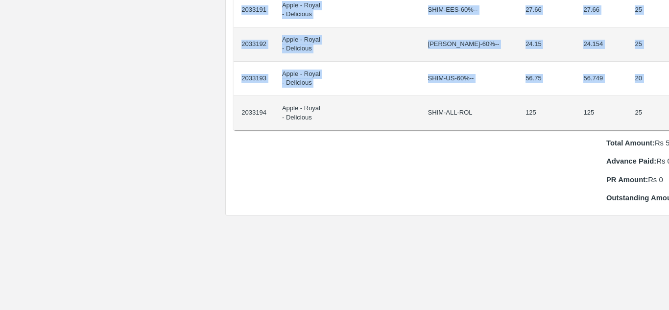
scroll to position [750, 21]
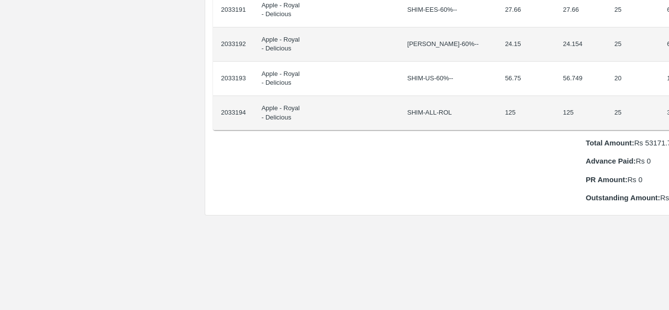
drag, startPoint x: 241, startPoint y: 164, endPoint x: 668, endPoint y: 100, distance: 432.0
click at [668, 100] on div "Supply Chain Purchase Order - 176060 Payment Requests Edit View Logs View Trace…" at bounding box center [334, 155] width 669 height 310
copy thead "ID Product Brand/[PERSON_NAME] Expected Weight (Kgs) Actual Weight (Kgs) Agreed…"
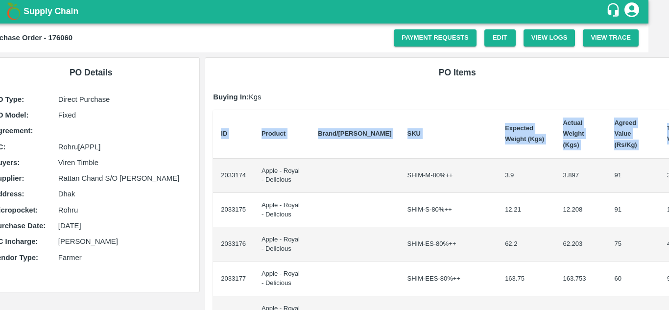
scroll to position [0, 21]
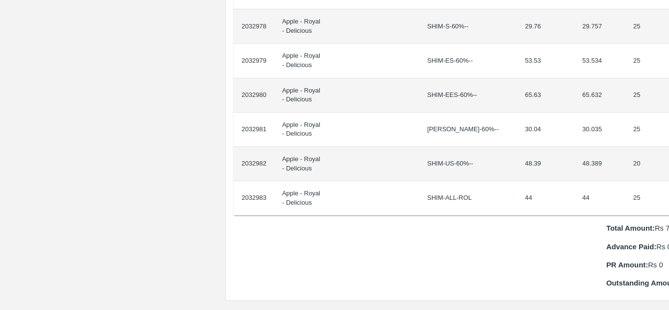
scroll to position [905, 21]
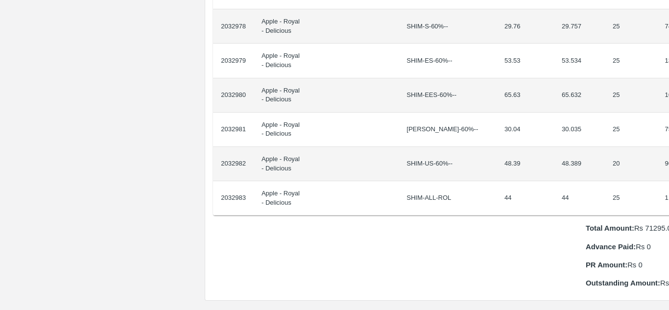
drag, startPoint x: 240, startPoint y: 166, endPoint x: 668, endPoint y: 190, distance: 428.9
click at [668, 190] on div "Supply Chain Purchase Order - 176056 Payment Requests Edit View Logs View Trace…" at bounding box center [334, 155] width 669 height 310
copy thead "ID Product Brand/[PERSON_NAME] Expected Weight (Kgs) Actual Weight (Kgs) Agreed…"
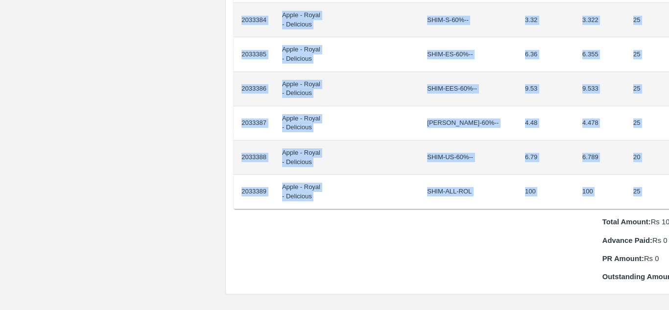
scroll to position [912, 21]
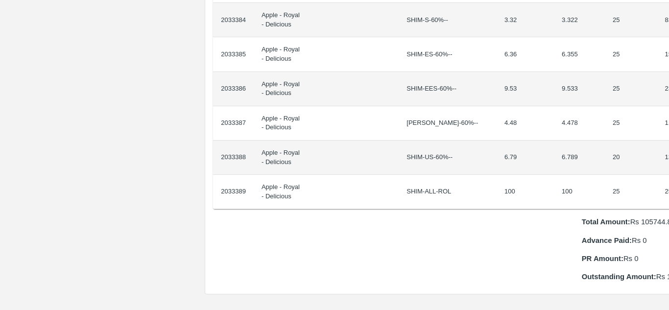
drag, startPoint x: 240, startPoint y: 164, endPoint x: 663, endPoint y: 181, distance: 423.2
copy thead "ID Product Brand/[PERSON_NAME] Expected Weight (Kgs) Actual Weight (Kgs) Agreed…"
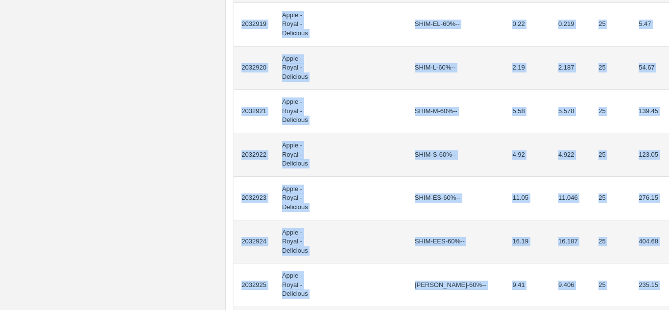
scroll to position [990, 0]
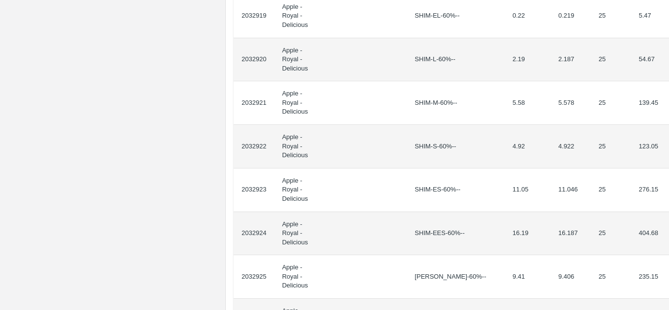
drag, startPoint x: 240, startPoint y: 172, endPoint x: 666, endPoint y: 115, distance: 430.1
copy thead "ID Product Brand/[PERSON_NAME] Expected Weight (Kgs) Actual Weight (Kgs) Agreed…"
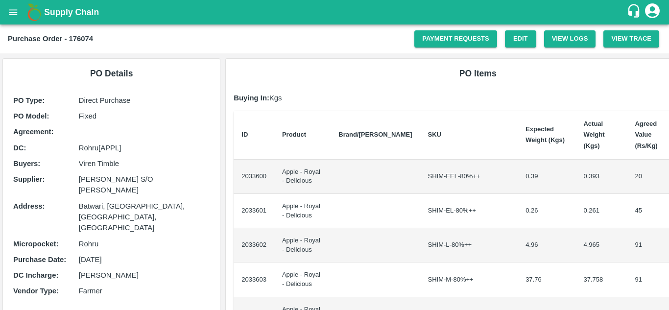
click at [237, 162] on td "2033600" at bounding box center [253, 177] width 41 height 34
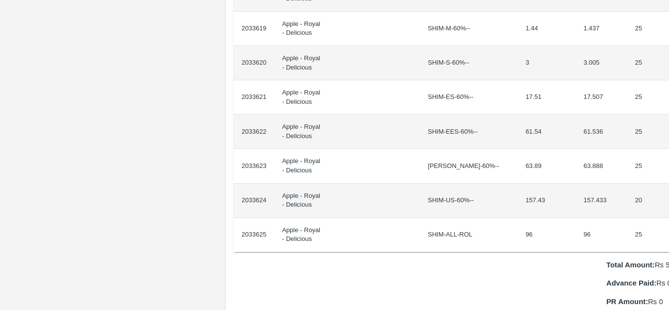
scroll to position [800, 21]
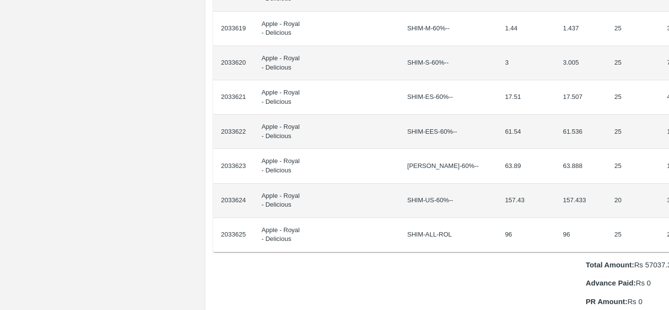
drag, startPoint x: 241, startPoint y: 165, endPoint x: 668, endPoint y: 213, distance: 429.5
click at [668, 213] on div "Supply Chain Purchase Order - 176074 Payment Requests Edit View Logs View Trace…" at bounding box center [334, 155] width 669 height 310
copy thead "ID Product Brand/[PERSON_NAME] Expected Weight (Kgs) Actual Weight (Kgs) Agreed…"
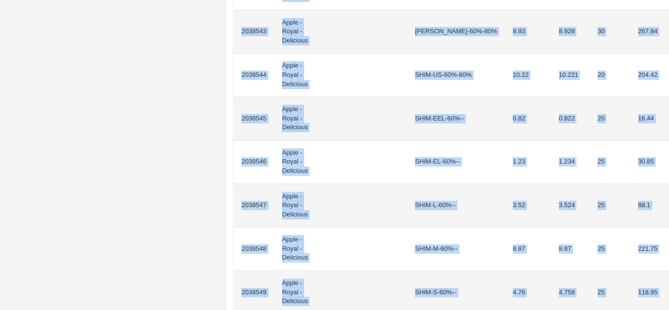
scroll to position [912, 0]
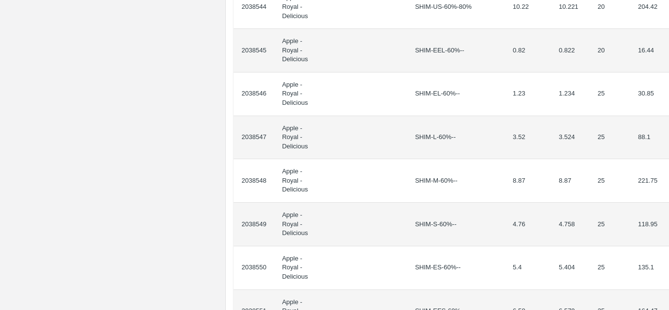
drag, startPoint x: 239, startPoint y: 176, endPoint x: 666, endPoint y: 191, distance: 427.1
copy thead "ID Product Brand/[PERSON_NAME] Expected Weight (Kgs) Actual Weight (Kgs) Agreed…"
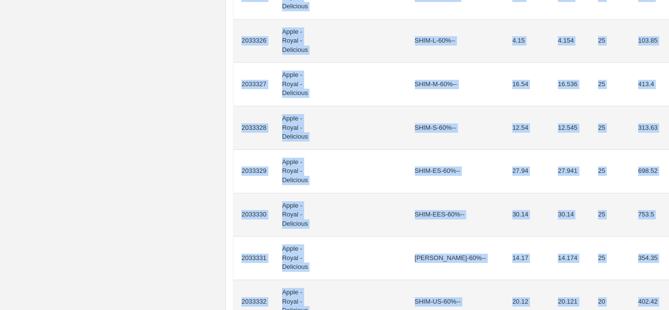
scroll to position [1030, 0]
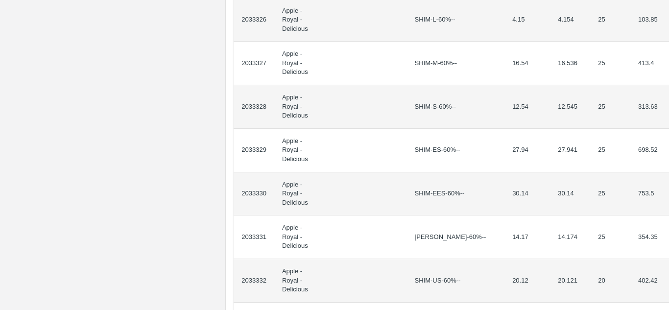
drag, startPoint x: 240, startPoint y: 173, endPoint x: 661, endPoint y: 76, distance: 431.9
copy thead "ID Product Brand/[PERSON_NAME] Expected Weight (Kgs) Actual Weight (Kgs) Agreed…"
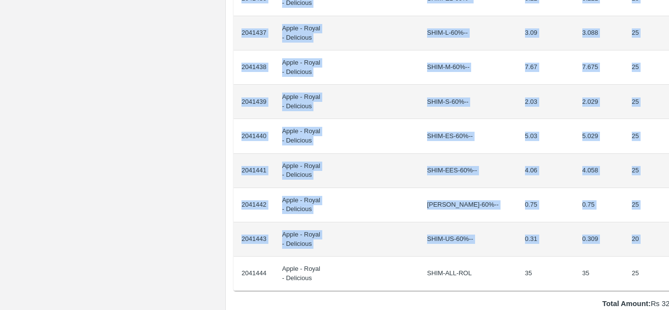
scroll to position [830, 17]
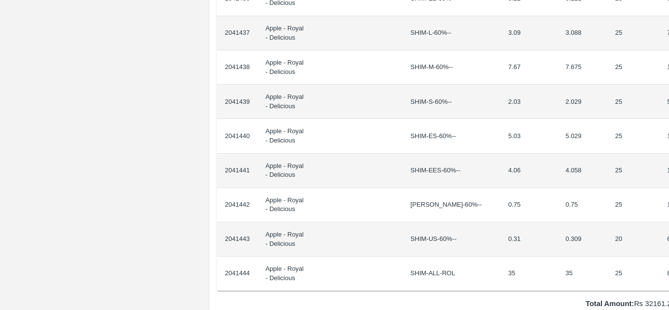
drag, startPoint x: 239, startPoint y: 164, endPoint x: 666, endPoint y: 270, distance: 439.8
copy thead "ID Product Brand/[PERSON_NAME] Expected Weight (Kgs) Actual Weight (Kgs) Agreed…"
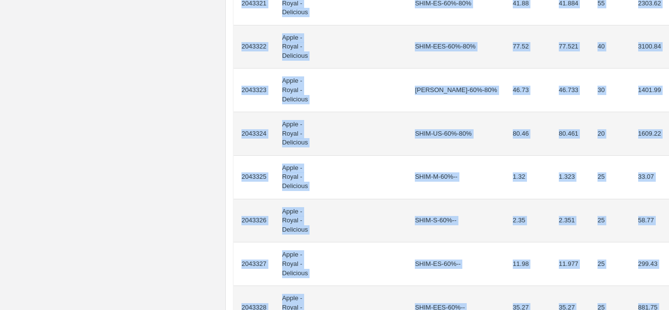
scroll to position [743, 0]
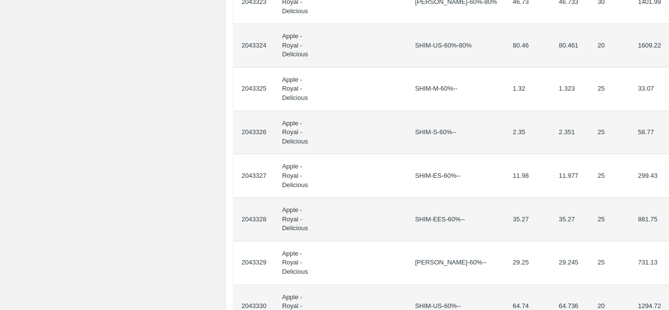
drag, startPoint x: 241, startPoint y: 175, endPoint x: 661, endPoint y: 156, distance: 420.3
copy thead "ID Product Brand/[PERSON_NAME] Expected Weight (Kgs) Actual Weight (Kgs) Agreed…"
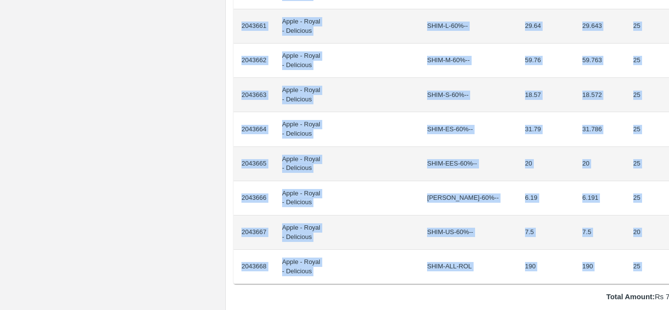
scroll to position [837, 21]
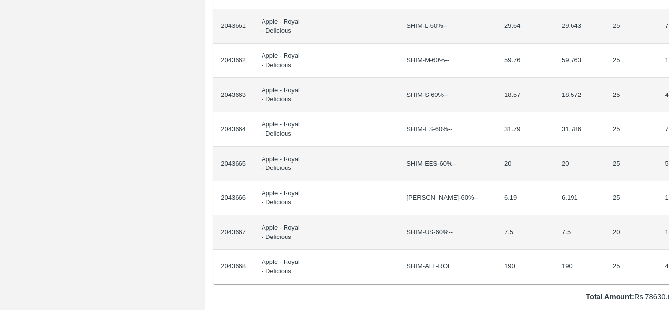
drag, startPoint x: 240, startPoint y: 164, endPoint x: 668, endPoint y: 254, distance: 437.1
click at [668, 254] on div "Supply Chain Purchase Order - 176574 Payment Requests Edit View Logs View Trace…" at bounding box center [334, 155] width 669 height 310
copy thead "ID Product Brand/Marka SKU Expected Weight (Kgs) Actual Weight (Kgs) Agreed Val…"
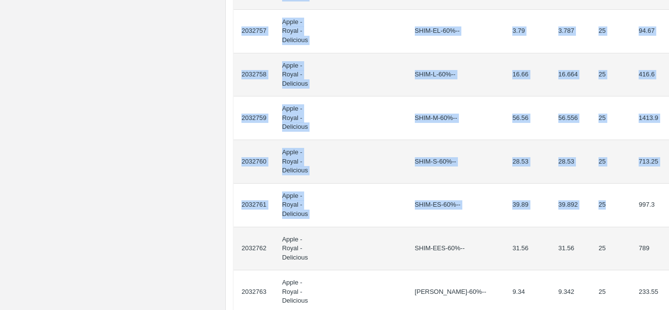
scroll to position [947, 0]
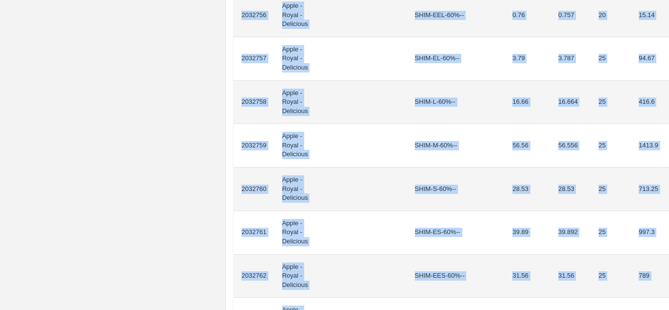
drag, startPoint x: 241, startPoint y: 175, endPoint x: 655, endPoint y: 154, distance: 414.6
copy tbody "2032738 Apple - Royal - Delicious SHIM-EEL-80%++ 38.12 38.124 20 762.48 2032739…"
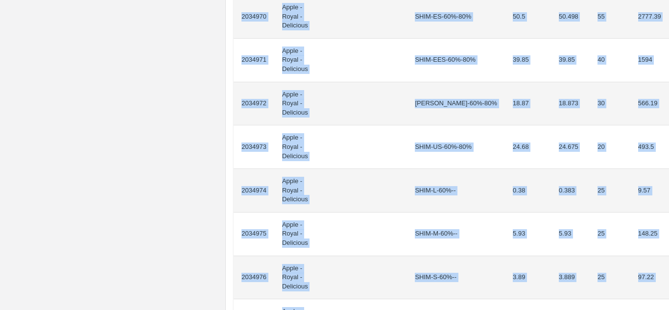
scroll to position [840, 0]
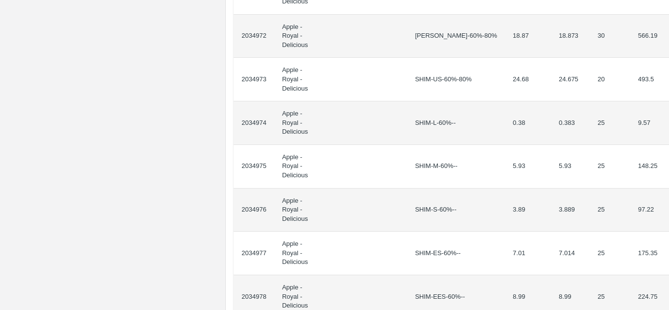
drag, startPoint x: 239, startPoint y: 177, endPoint x: 668, endPoint y: 187, distance: 429.3
click at [668, 187] on div "Supply Chain Purchase Order - 176140 Payment Requests Edit View Logs View Trace…" at bounding box center [334, 155] width 669 height 310
copy thead "ID Product Brand/[PERSON_NAME] Expected Weight (Kgs) Actual Weight (Kgs) Agreed…"
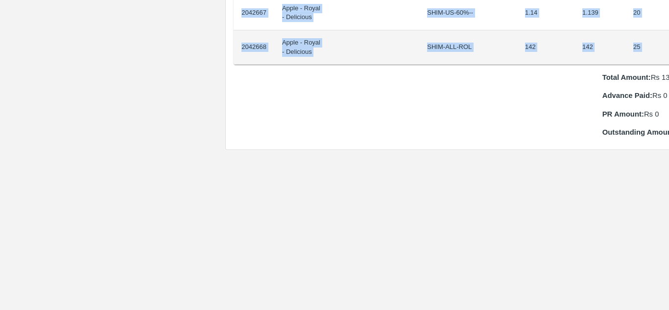
scroll to position [1022, 21]
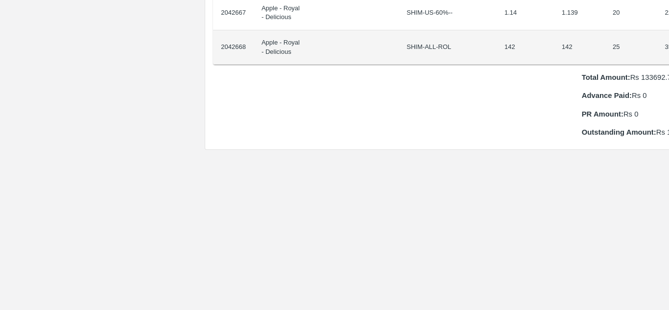
drag, startPoint x: 240, startPoint y: 164, endPoint x: 668, endPoint y: 36, distance: 446.7
click at [668, 36] on div "Supply Chain Purchase Order - 176499 Payment Requests Edit View Logs View Trace…" at bounding box center [334, 155] width 669 height 310
copy thead "ID Product Brand/[PERSON_NAME] Expected Weight (Kgs) Actual Weight (Kgs) Agreed…"
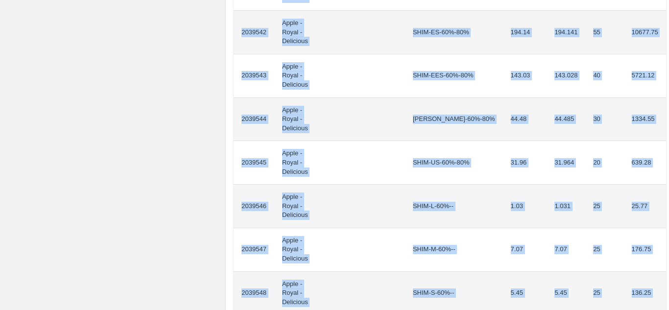
scroll to position [757, 21]
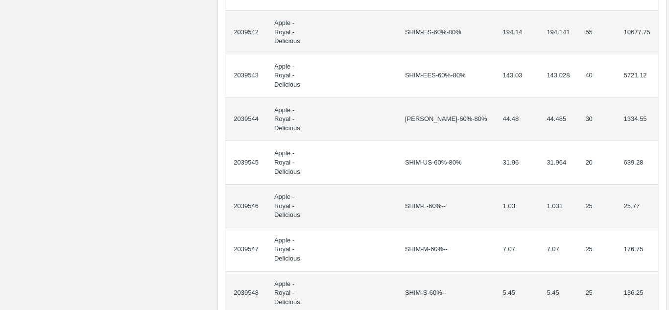
drag, startPoint x: 237, startPoint y: 164, endPoint x: 668, endPoint y: 266, distance: 442.4
click at [668, 266] on div "Supply Chain Purchase Order - 176349 Payment Requests Edit View Logs View Trace…" at bounding box center [334, 155] width 669 height 310
copy thead "ID Product Brand/[PERSON_NAME] Expected Weight (Kgs) Actual Weight (Kgs) Agreed…"
